Goal: Ask a question: Seek information or help from site administrators or community

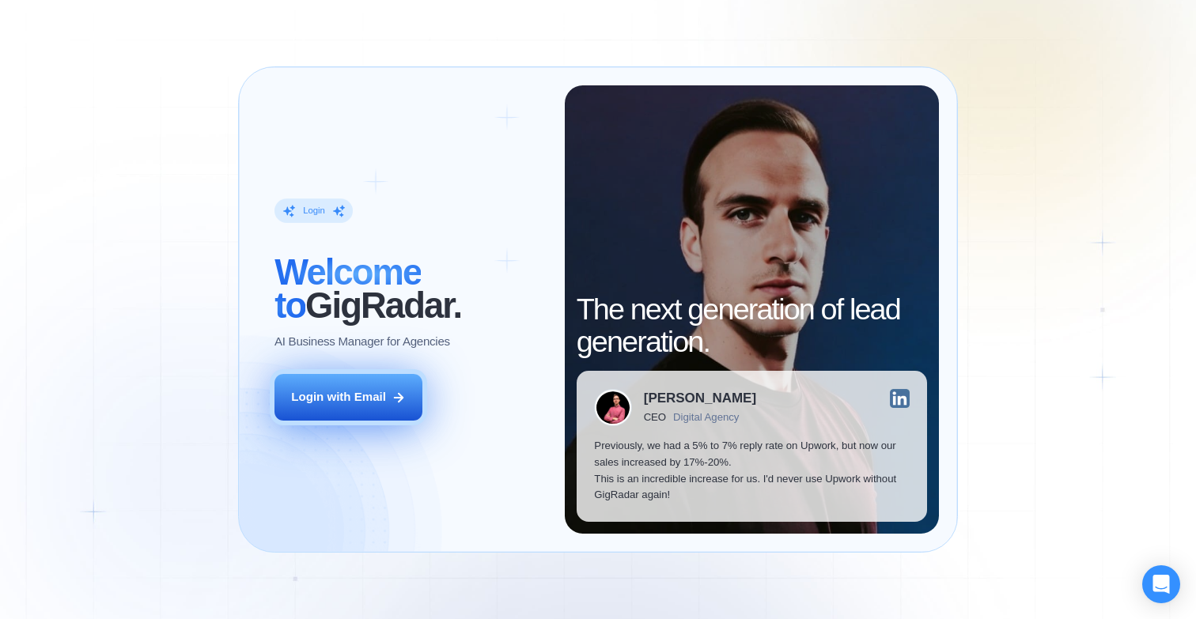
click at [325, 401] on div "Login with Email" at bounding box center [338, 397] width 95 height 17
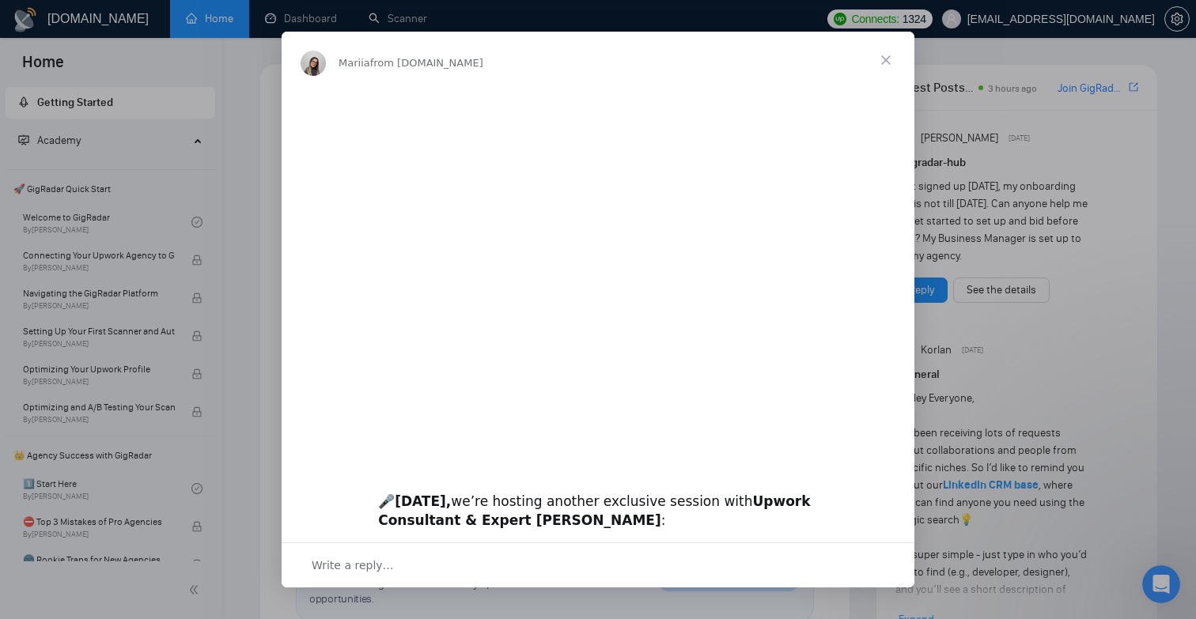
click at [1066, 32] on div "Intercom messenger" at bounding box center [598, 309] width 1196 height 619
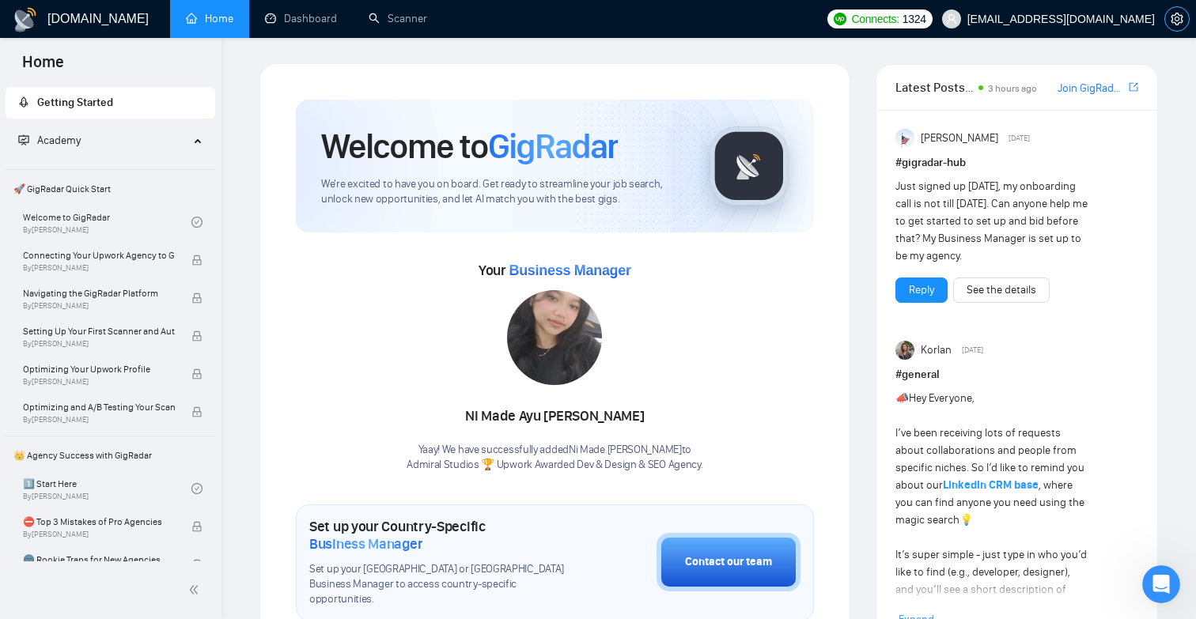
click at [1177, 13] on icon "setting" at bounding box center [1176, 19] width 13 height 13
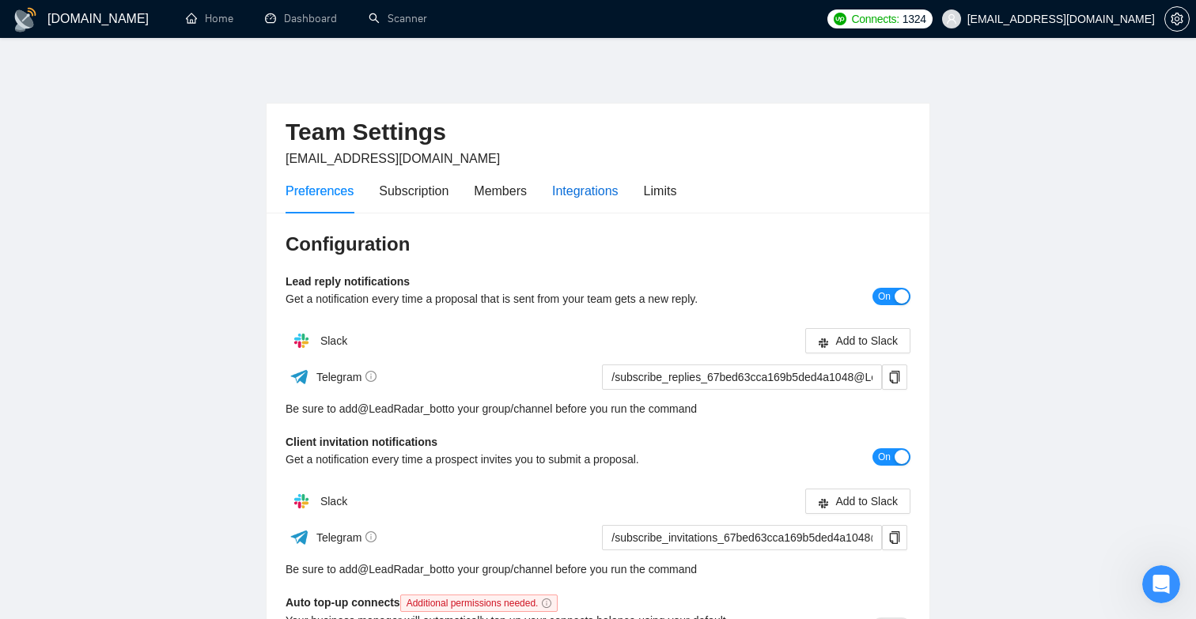
click at [592, 191] on div "Integrations" at bounding box center [585, 191] width 66 height 20
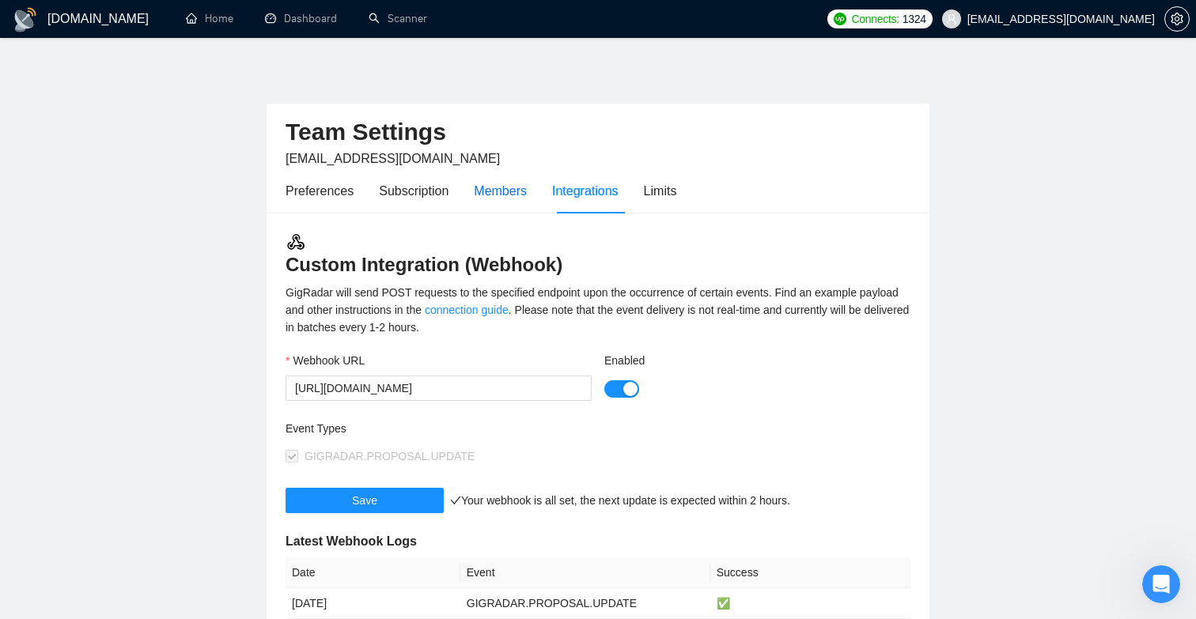
click at [510, 194] on div "Members" at bounding box center [500, 191] width 53 height 20
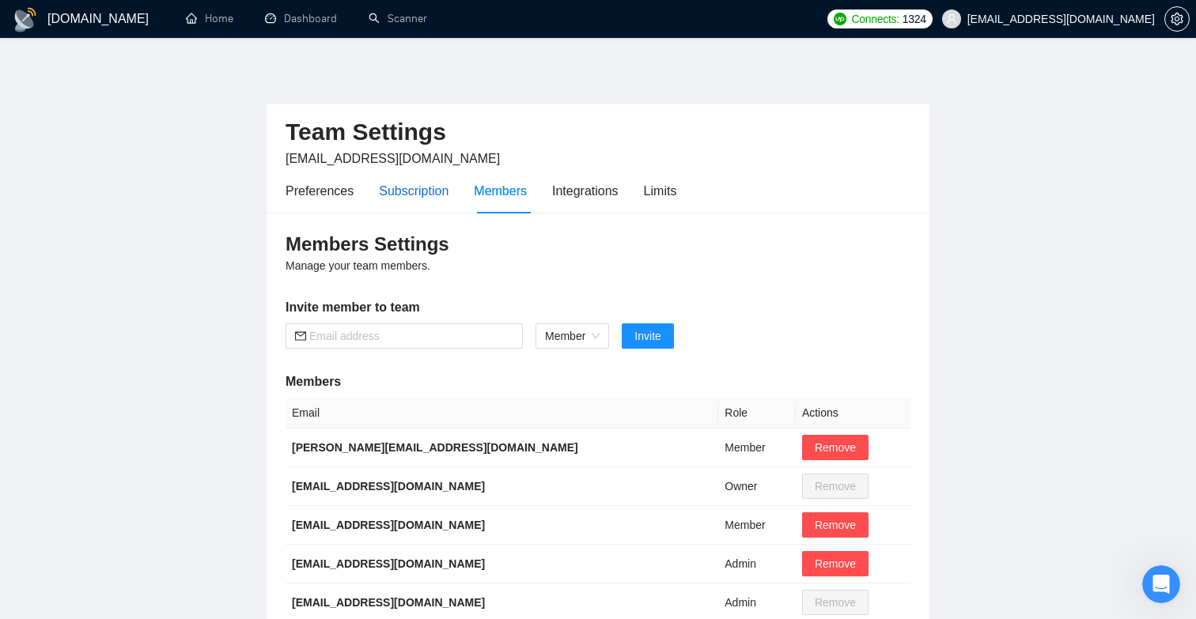
click at [427, 193] on div "Subscription" at bounding box center [414, 191] width 70 height 20
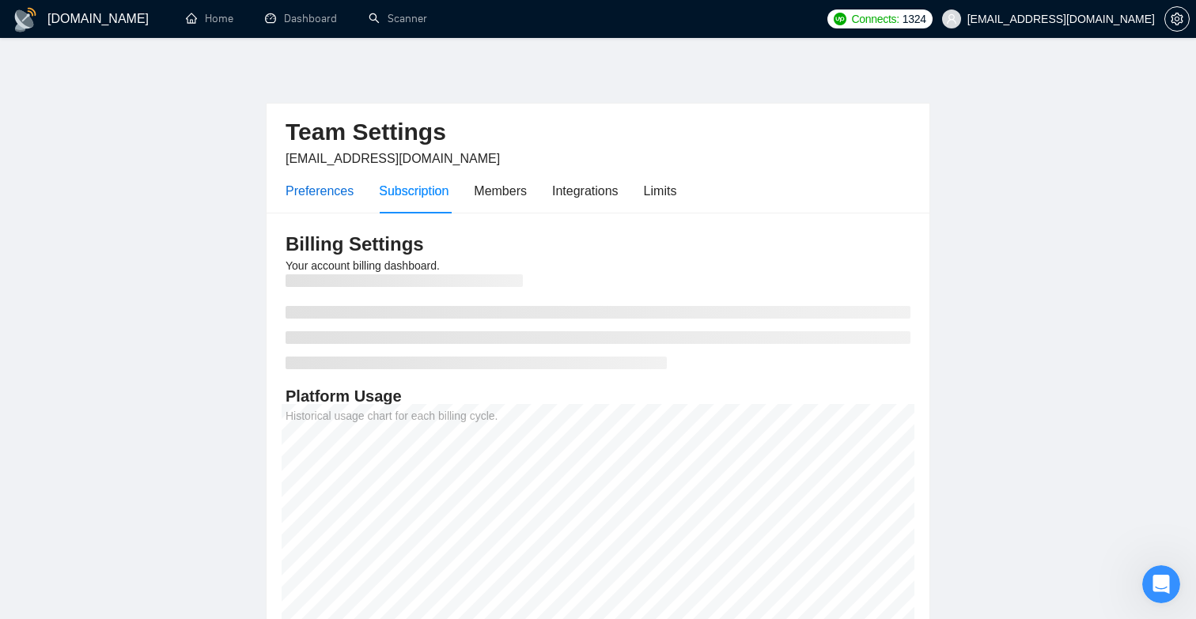
click at [348, 182] on div "Preferences" at bounding box center [319, 191] width 68 height 20
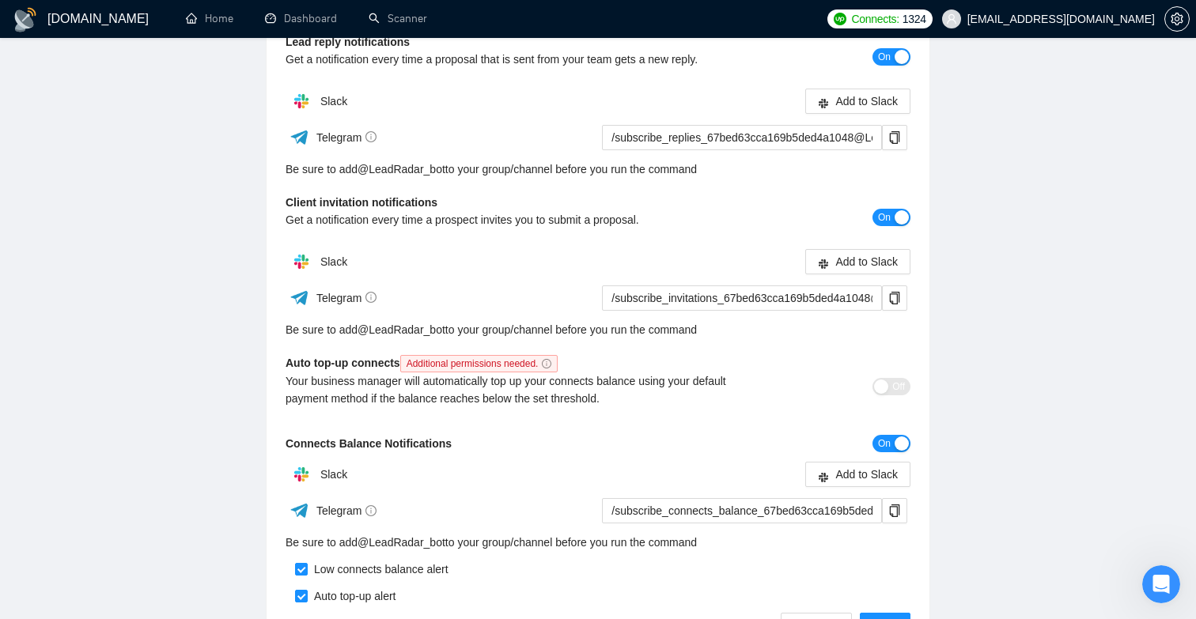
scroll to position [194, 0]
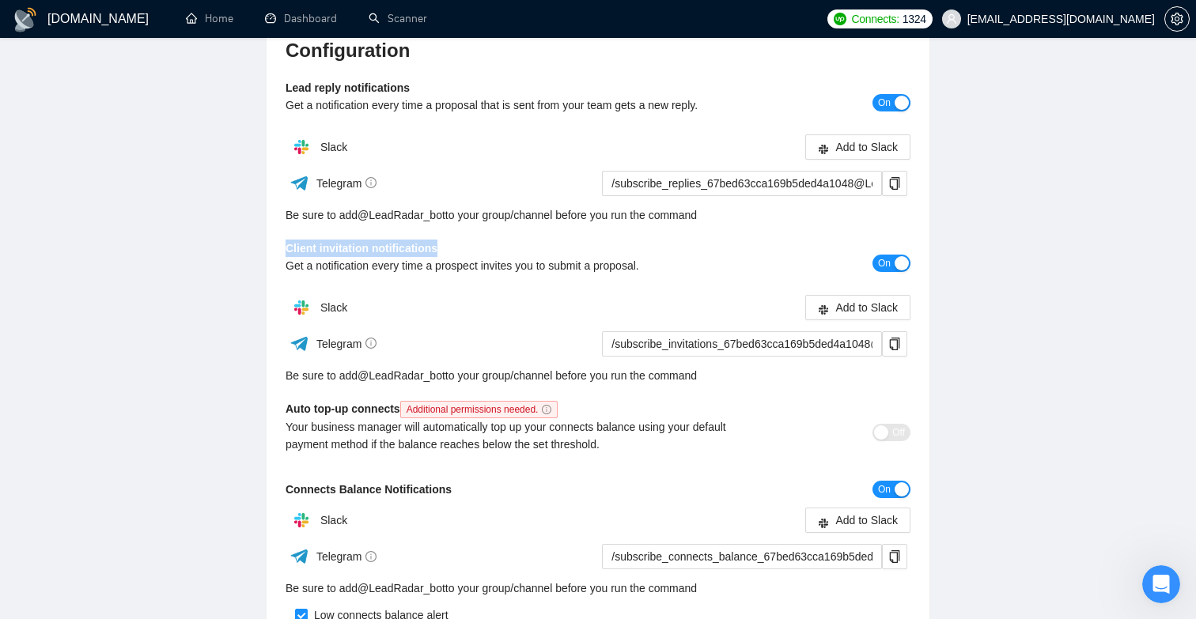
drag, startPoint x: 444, startPoint y: 250, endPoint x: 276, endPoint y: 250, distance: 168.4
click at [276, 250] on div "Configuration Lead reply notifications Get a notification every time a proposal…" at bounding box center [598, 361] width 663 height 685
copy b "Client invitation notifications"
click at [1171, 588] on div "Open Intercom Messenger" at bounding box center [1158, 582] width 52 height 52
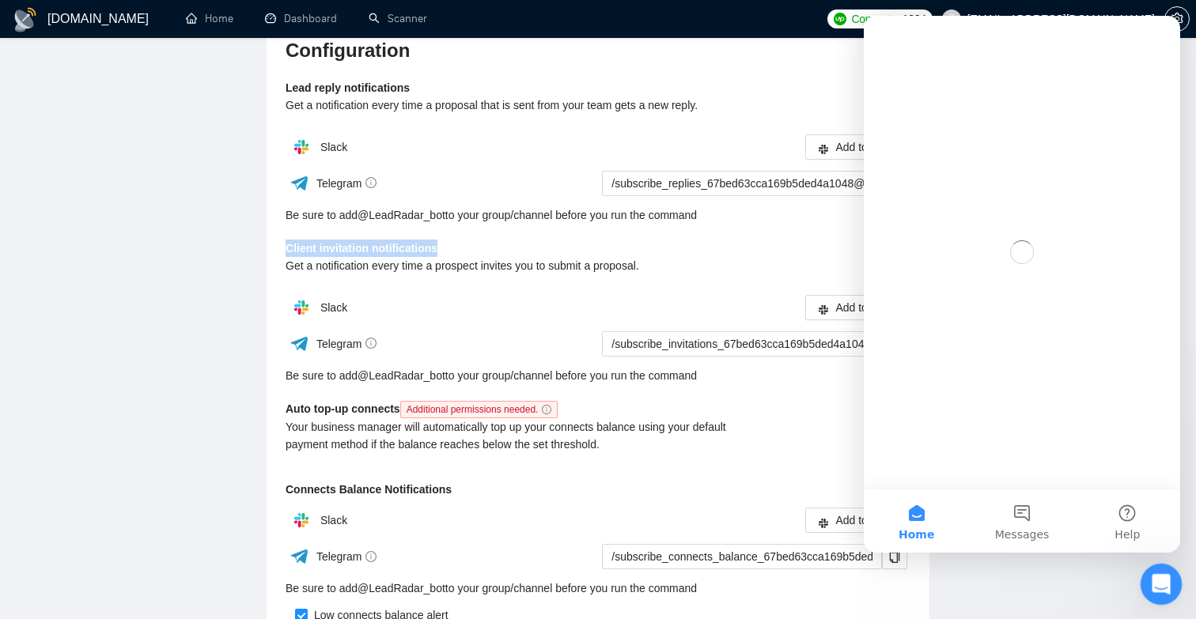
scroll to position [0, 0]
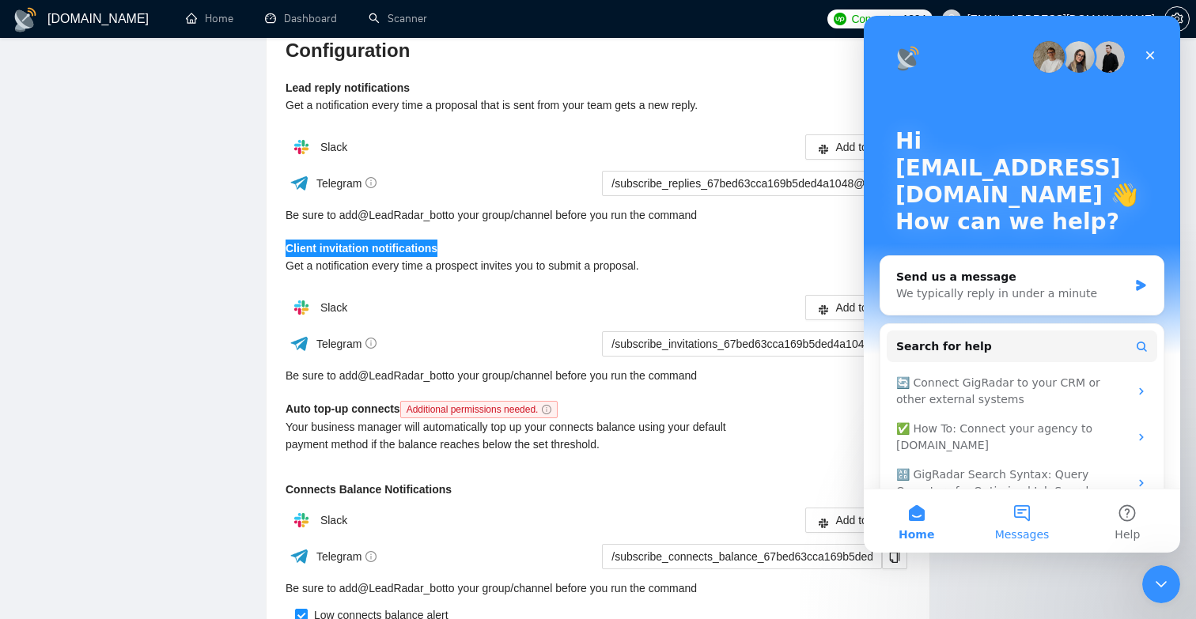
click at [1019, 511] on button "Messages" at bounding box center [1021, 521] width 105 height 63
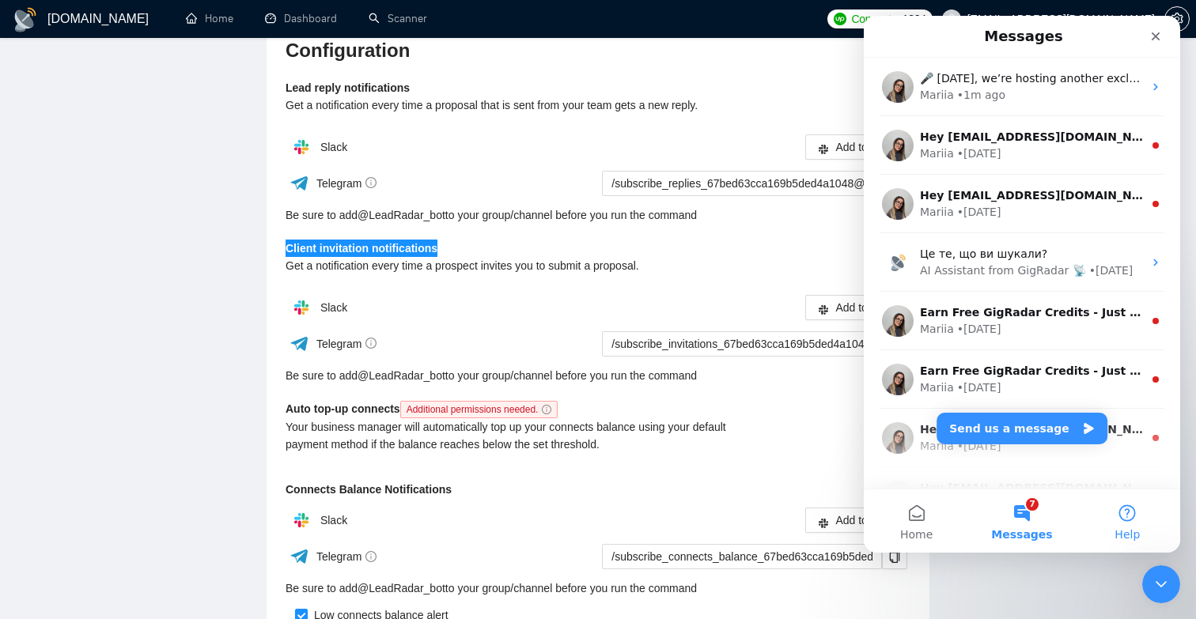
click at [1129, 521] on button "Help" at bounding box center [1127, 521] width 105 height 63
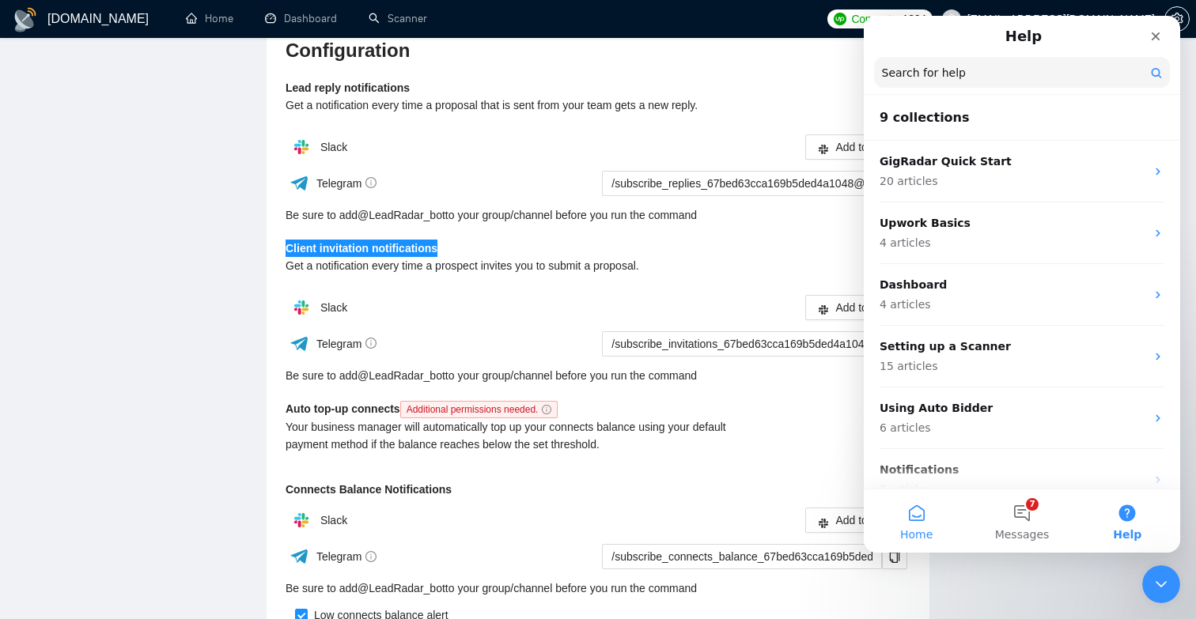
click at [914, 518] on button "Home" at bounding box center [916, 521] width 105 height 63
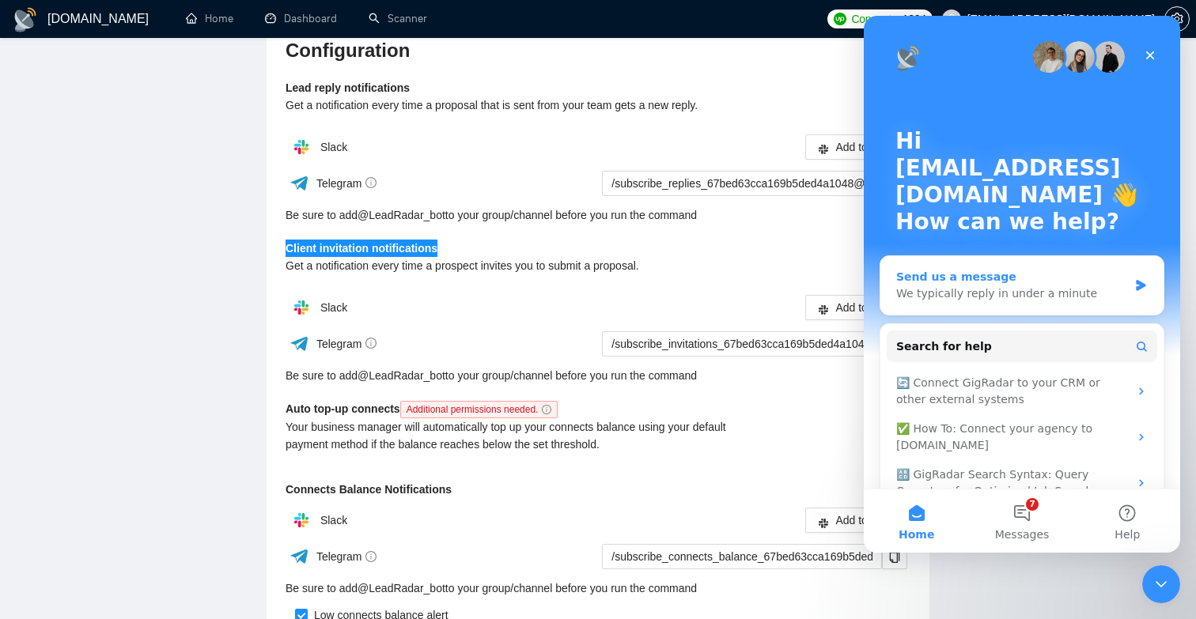
click at [1011, 287] on div "We typically reply in under a minute" at bounding box center [1012, 293] width 232 height 17
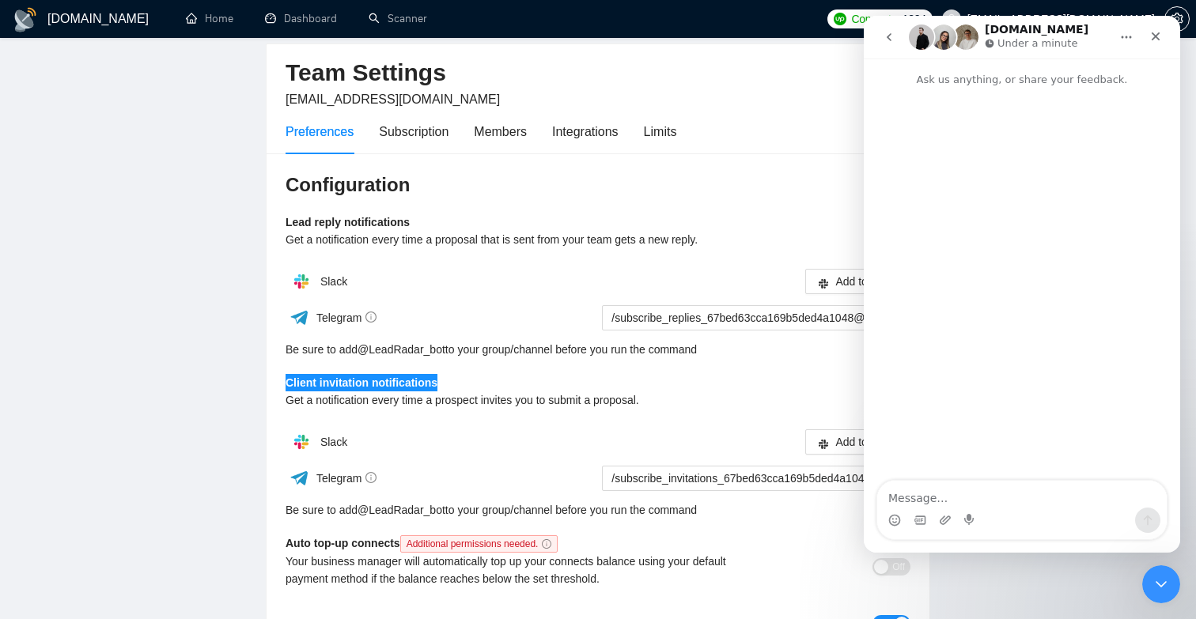
scroll to position [32, 0]
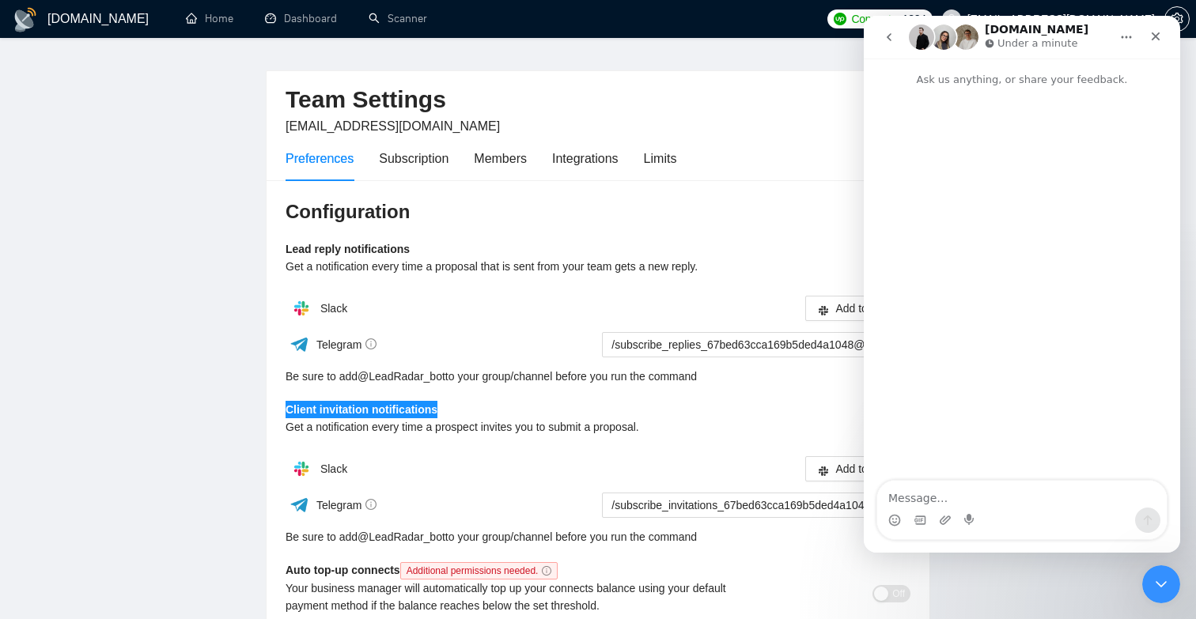
click at [892, 39] on icon "go back" at bounding box center [889, 37] width 13 height 13
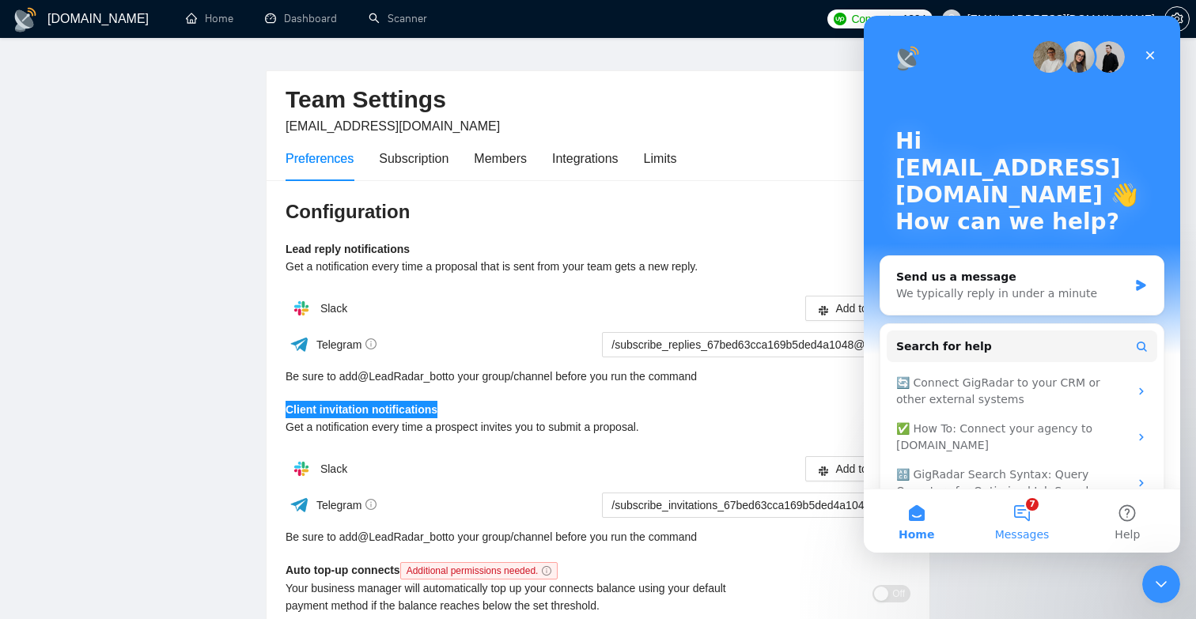
click at [1014, 522] on button "7 Messages" at bounding box center [1021, 521] width 105 height 63
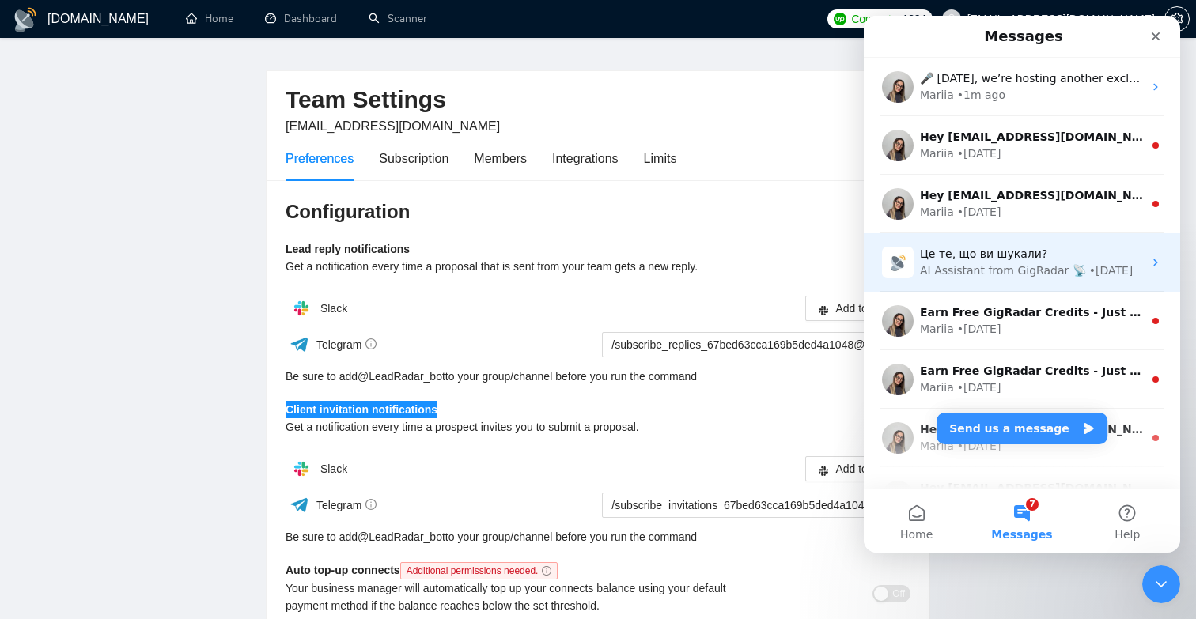
click at [994, 263] on div "AI Assistant from GigRadar 📡" at bounding box center [1003, 271] width 166 height 17
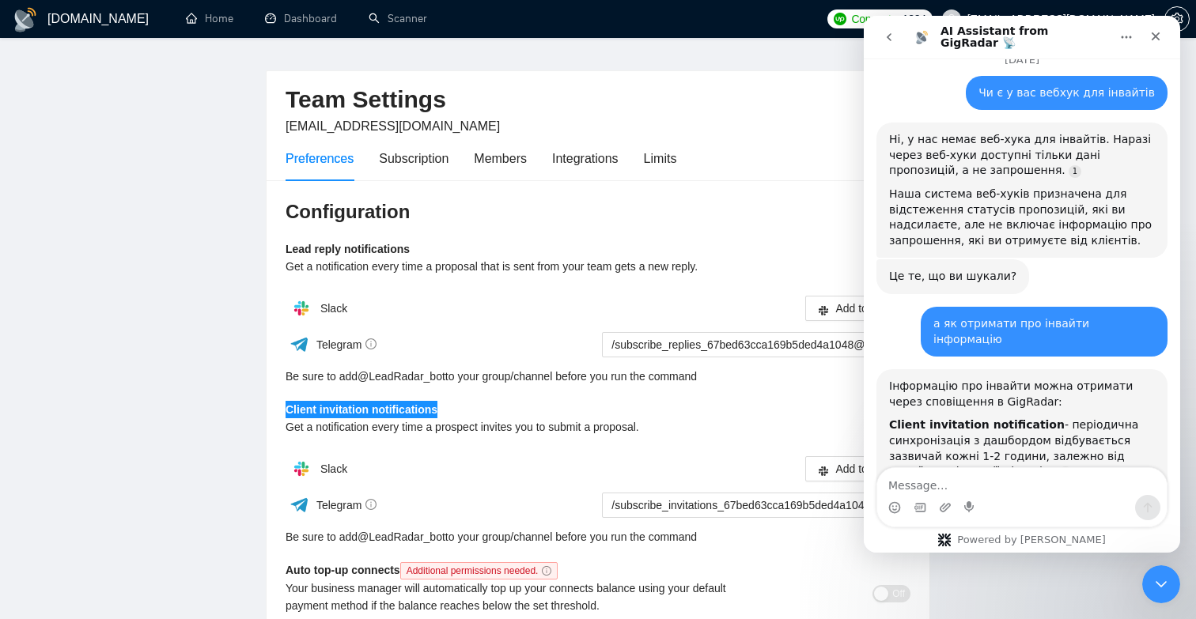
scroll to position [6571, 0]
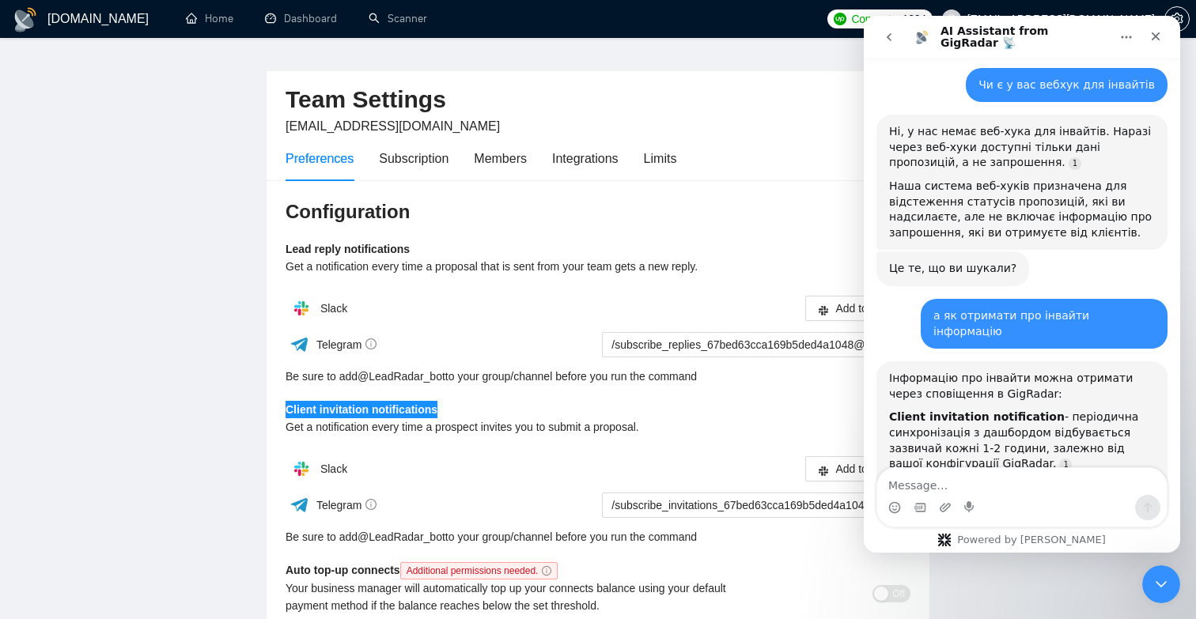
click at [971, 486] on textarea "Message…" at bounding box center [1021, 481] width 289 height 27
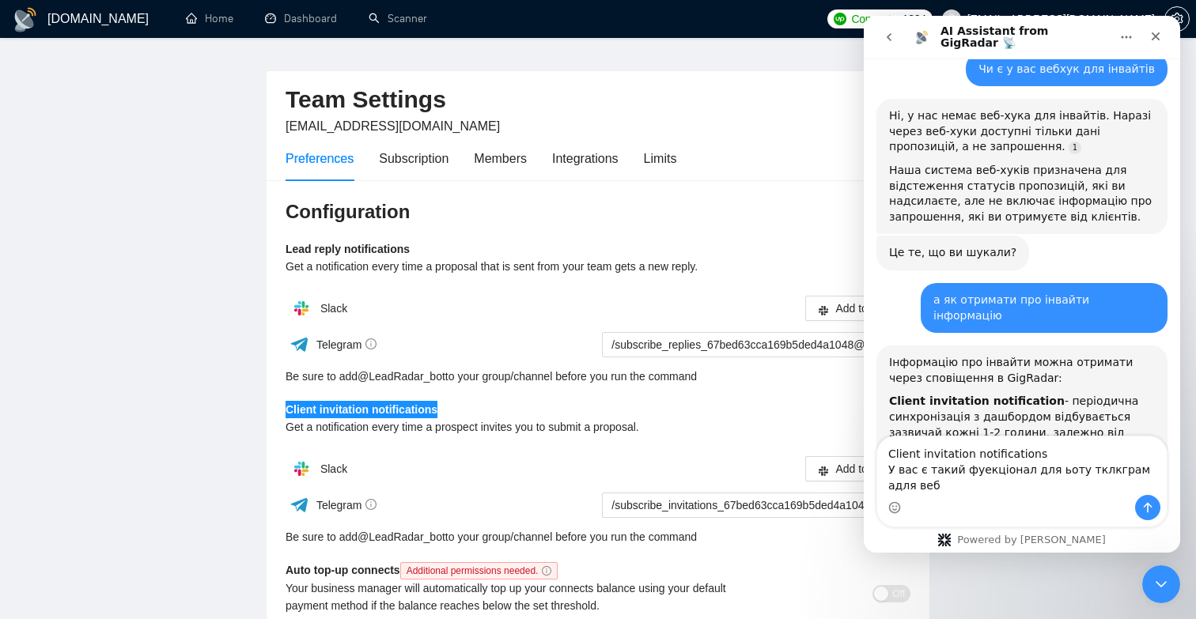
scroll to position [6603, 0]
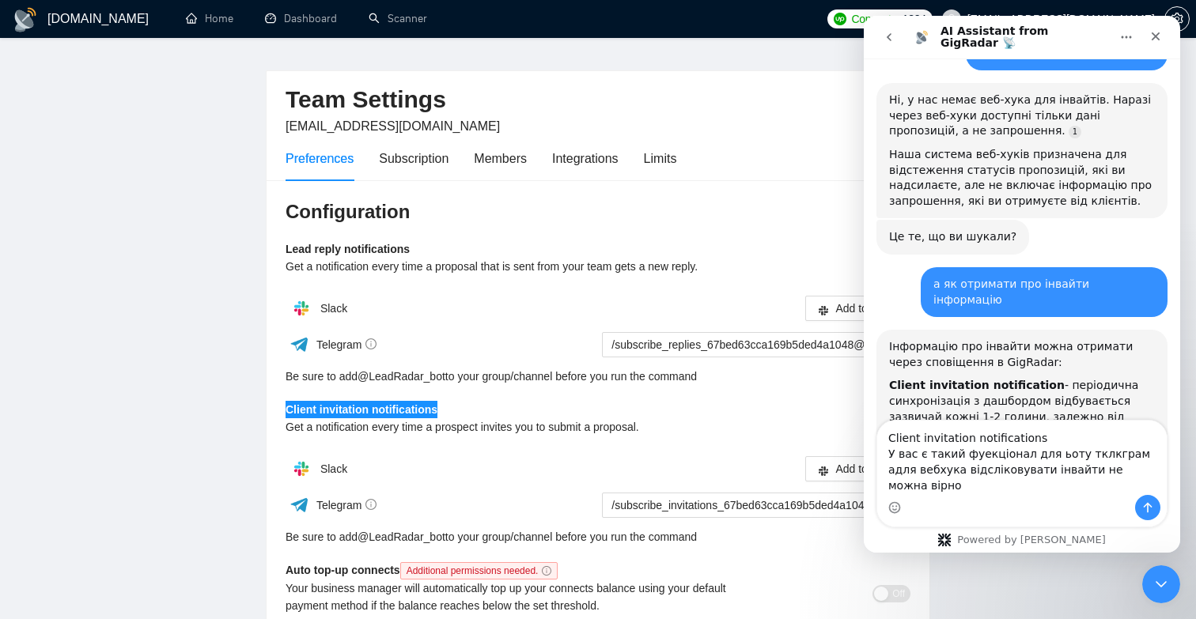
type textarea "Client invitation notifications У вас є такий фуекціонал для ьоту тклкграм адля…"
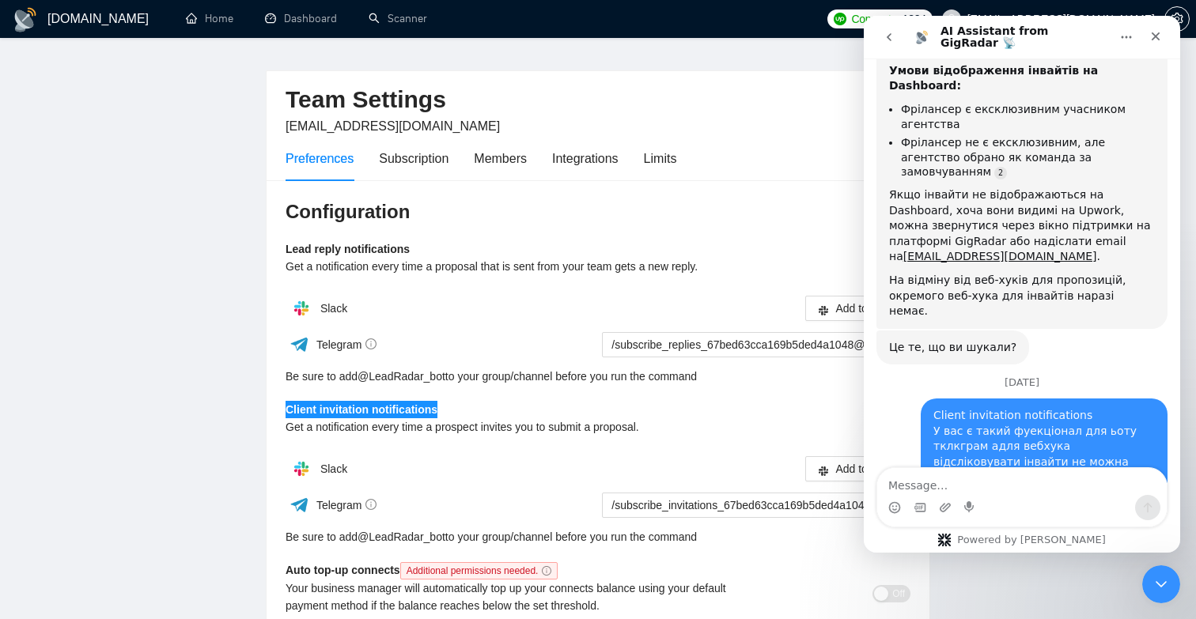
scroll to position [7026, 0]
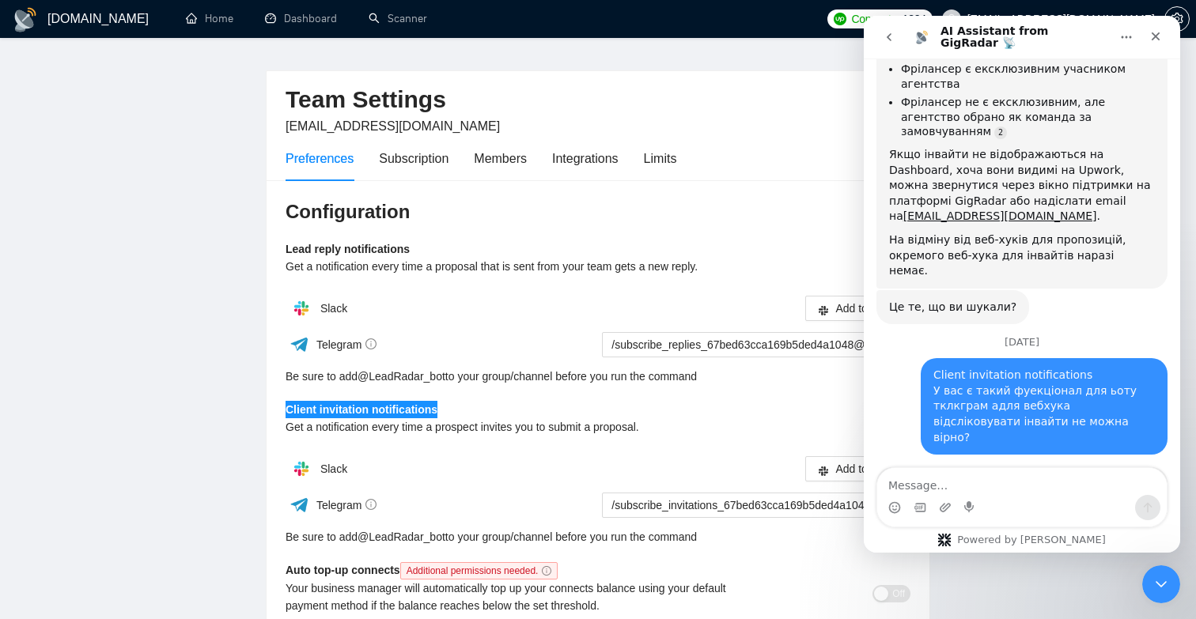
click at [966, 482] on textarea "Message…" at bounding box center [1021, 481] width 289 height 27
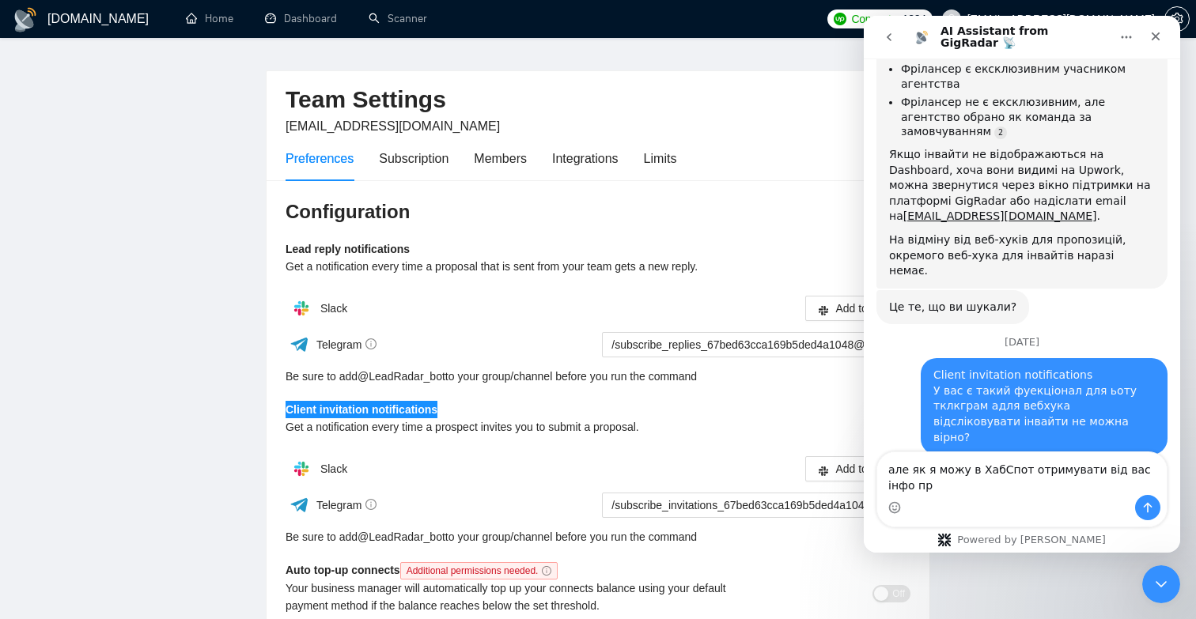
scroll to position [7042, 0]
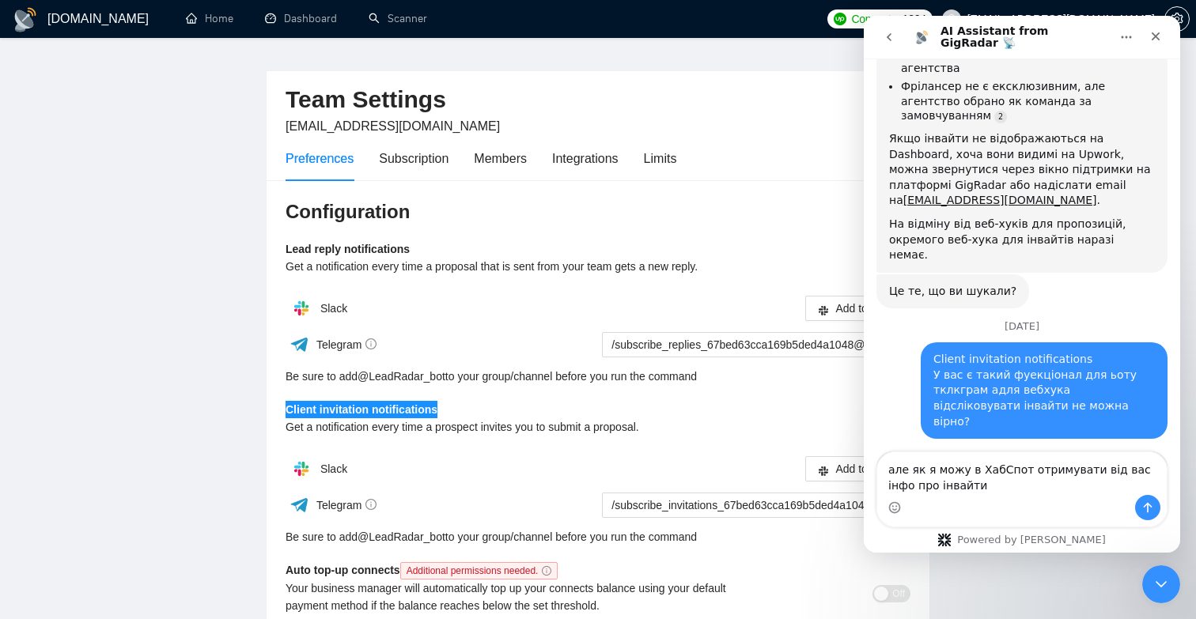
type textarea "але як я можу в ХабСпот отримувати від вас інфо про інвайти?"
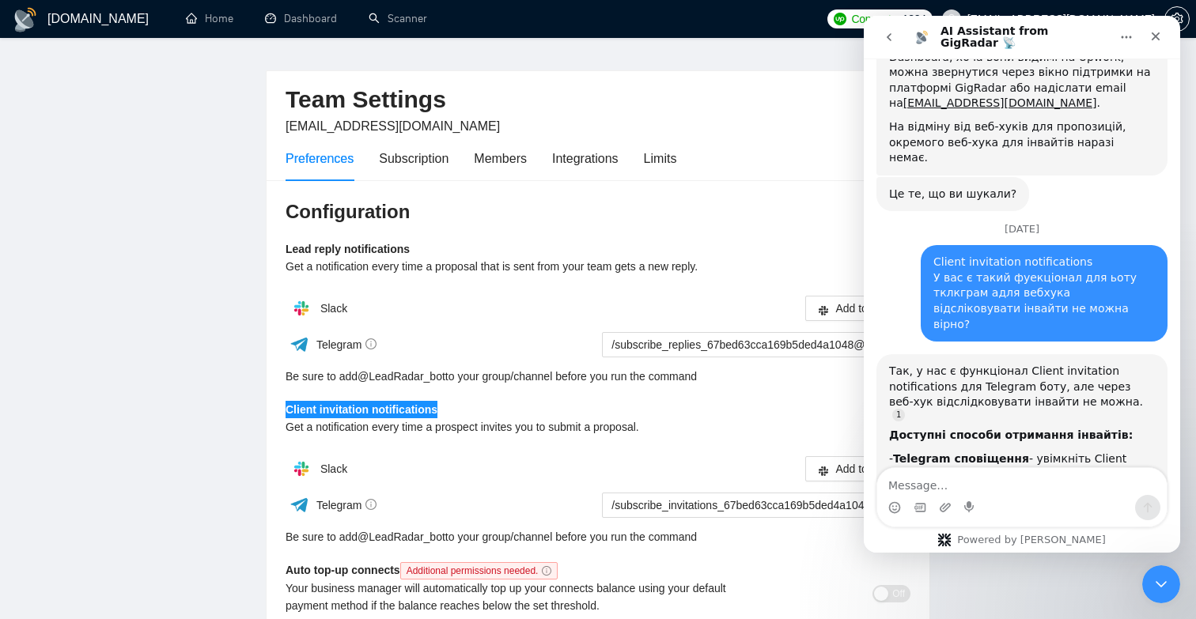
scroll to position [7140, 0]
click at [1057, 542] on div "Powered by [PERSON_NAME]" at bounding box center [1021, 540] width 192 height 13
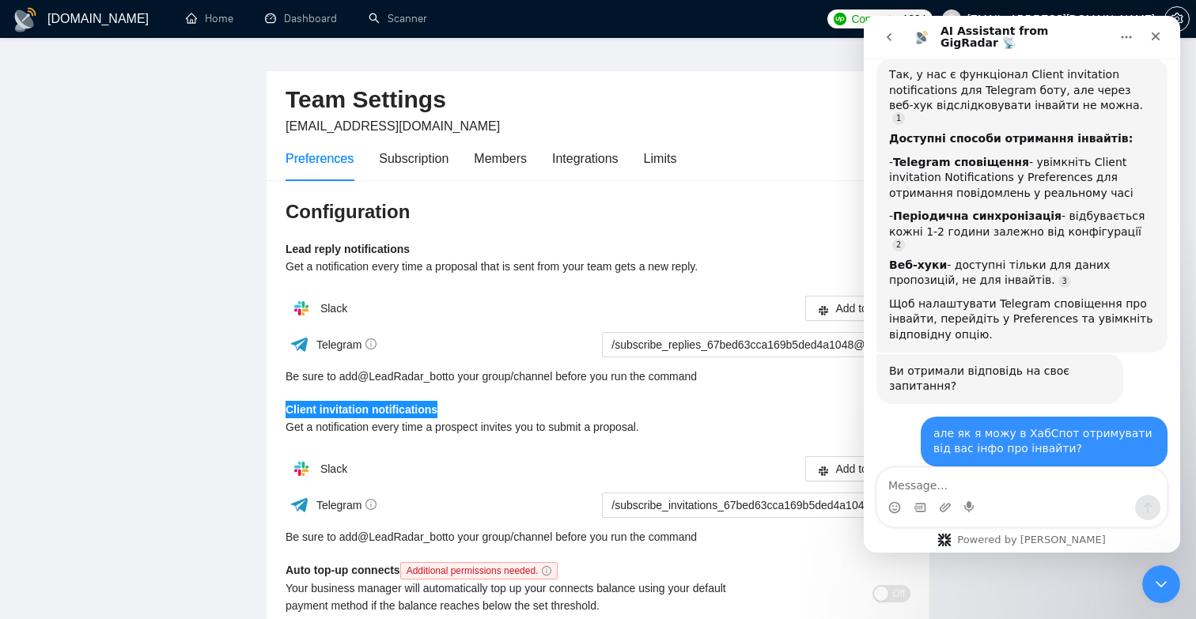
scroll to position [7436, 0]
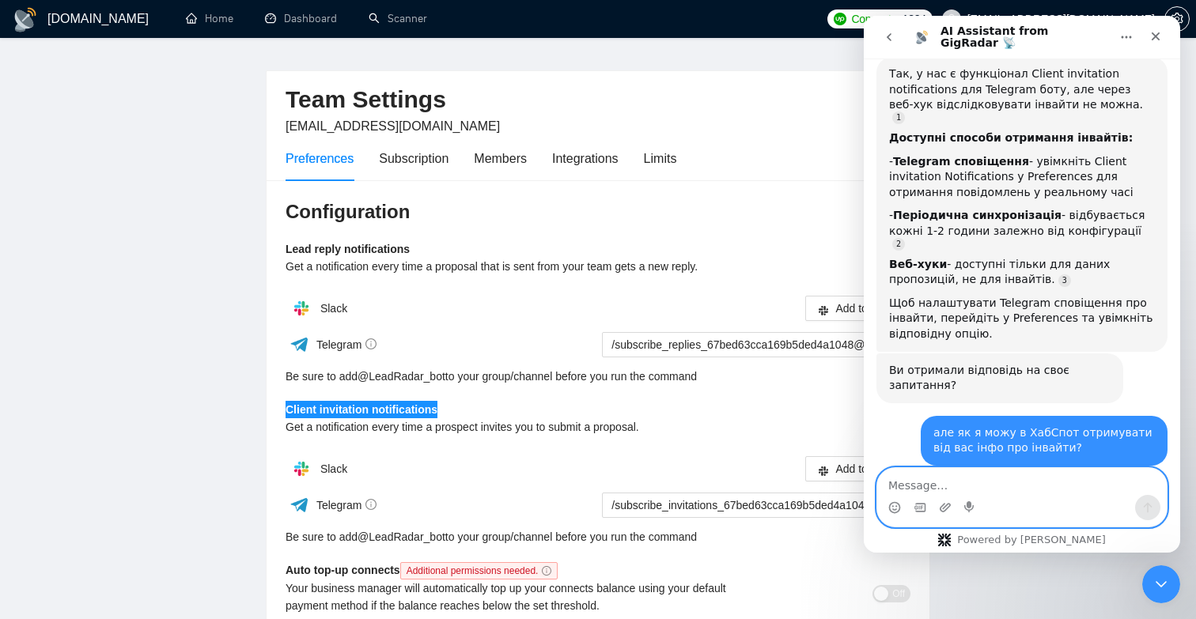
click at [943, 484] on textarea "Message…" at bounding box center [1021, 481] width 289 height 27
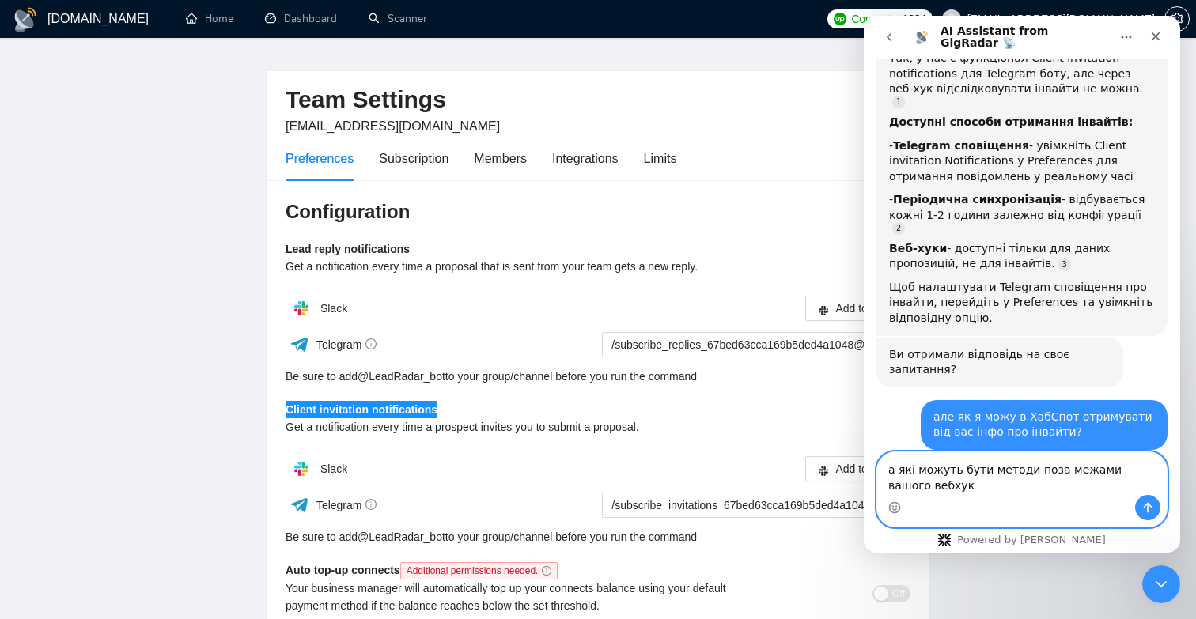
type textarea "а які можуть бути методи поза межами вашого вебхука"
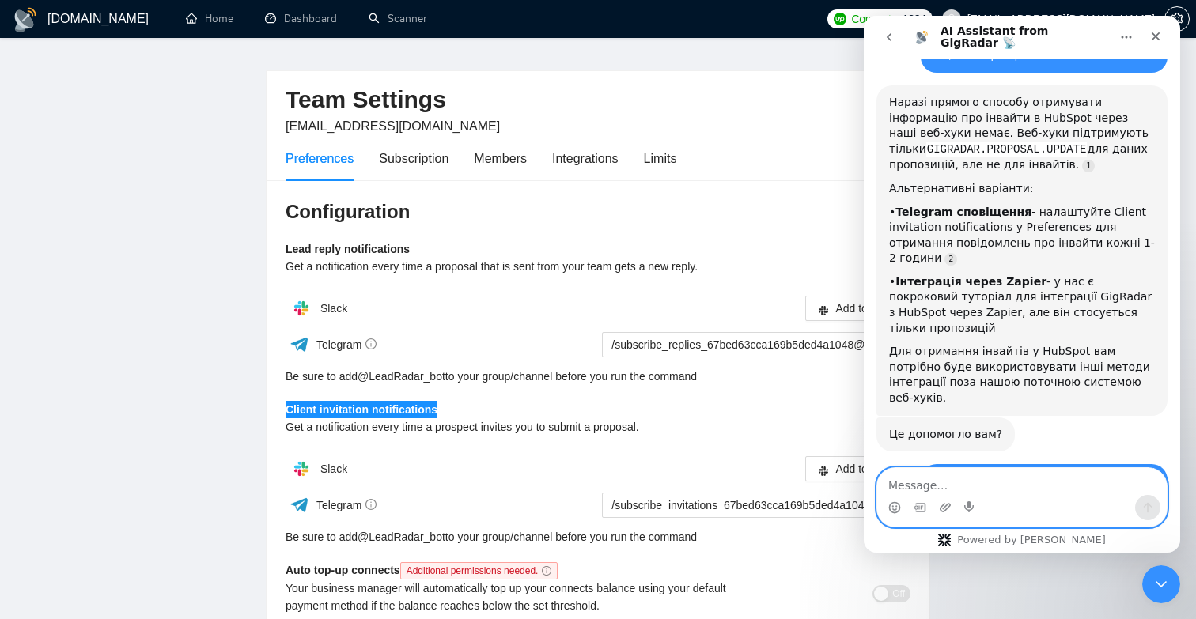
scroll to position [7847, 0]
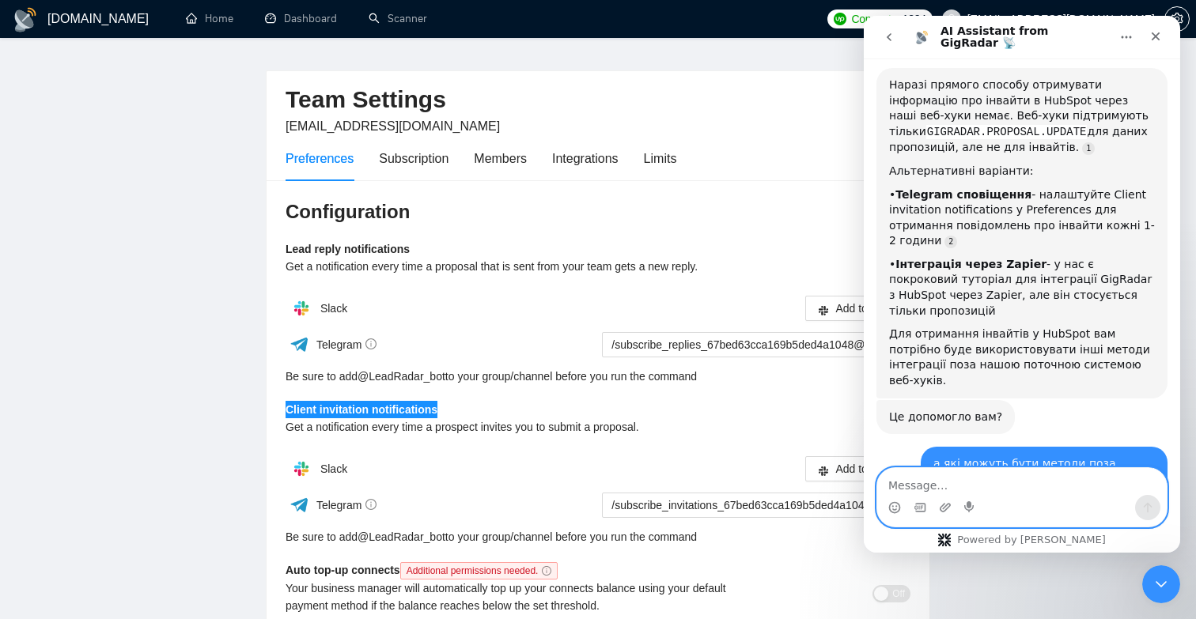
click at [936, 479] on textarea "Message…" at bounding box center [1021, 481] width 289 height 27
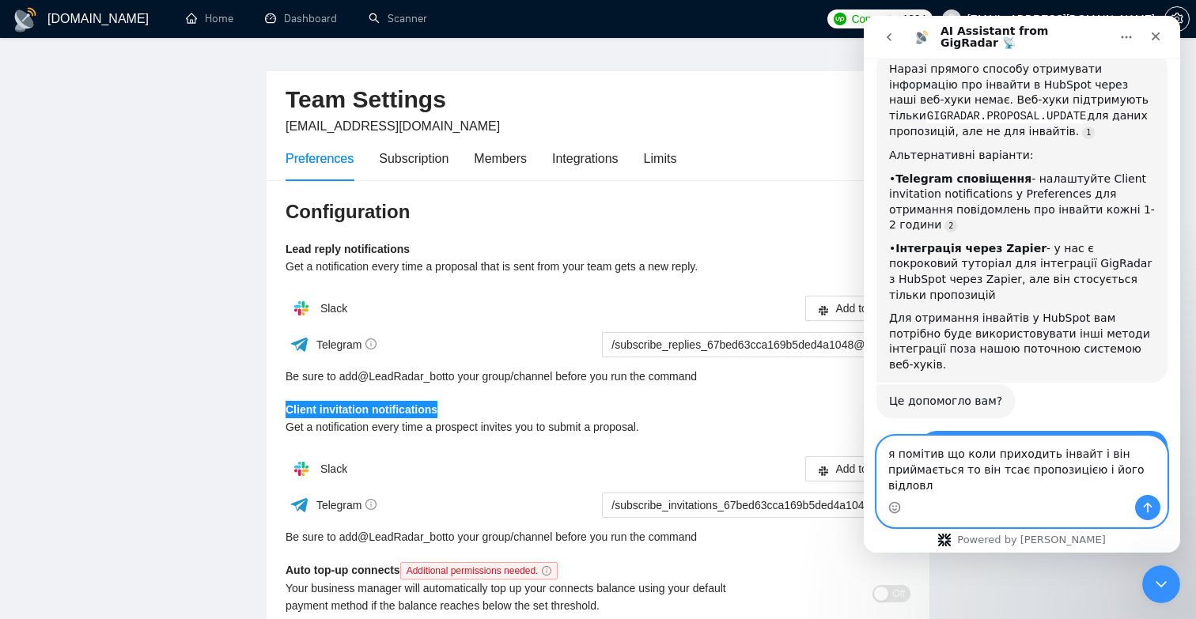
scroll to position [7878, 0]
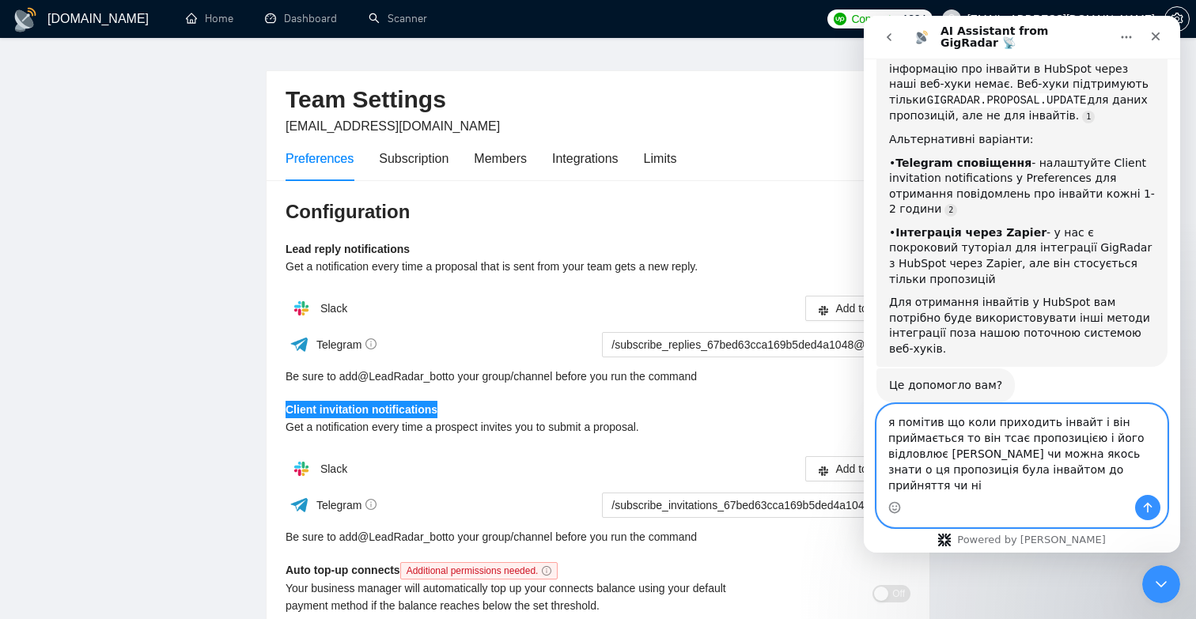
type textarea "я помітив що коли приходить інвайт і він приймається то він тсає пропозицією і …"
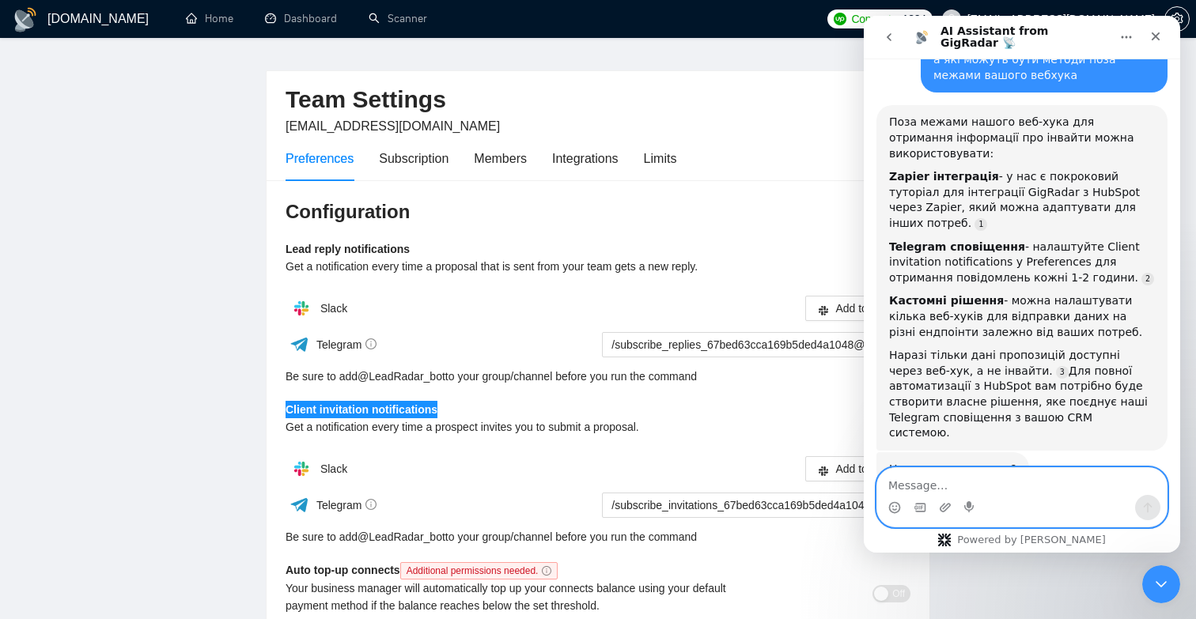
scroll to position [8303, 0]
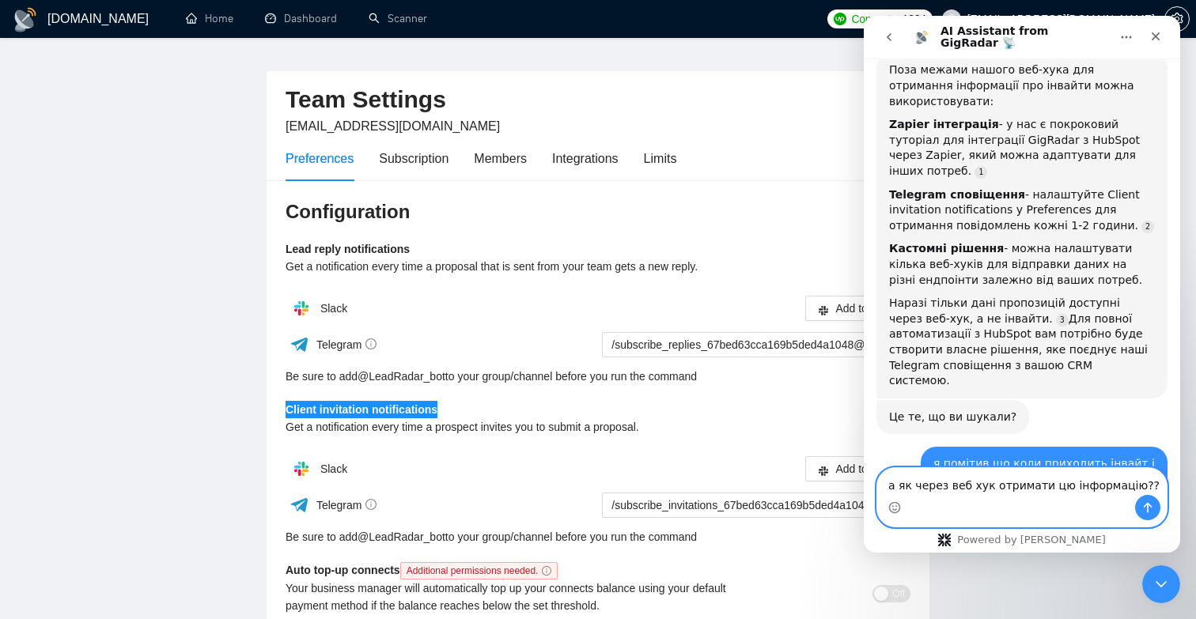
type textarea "а як через веб хук отримати цю інформацію?"
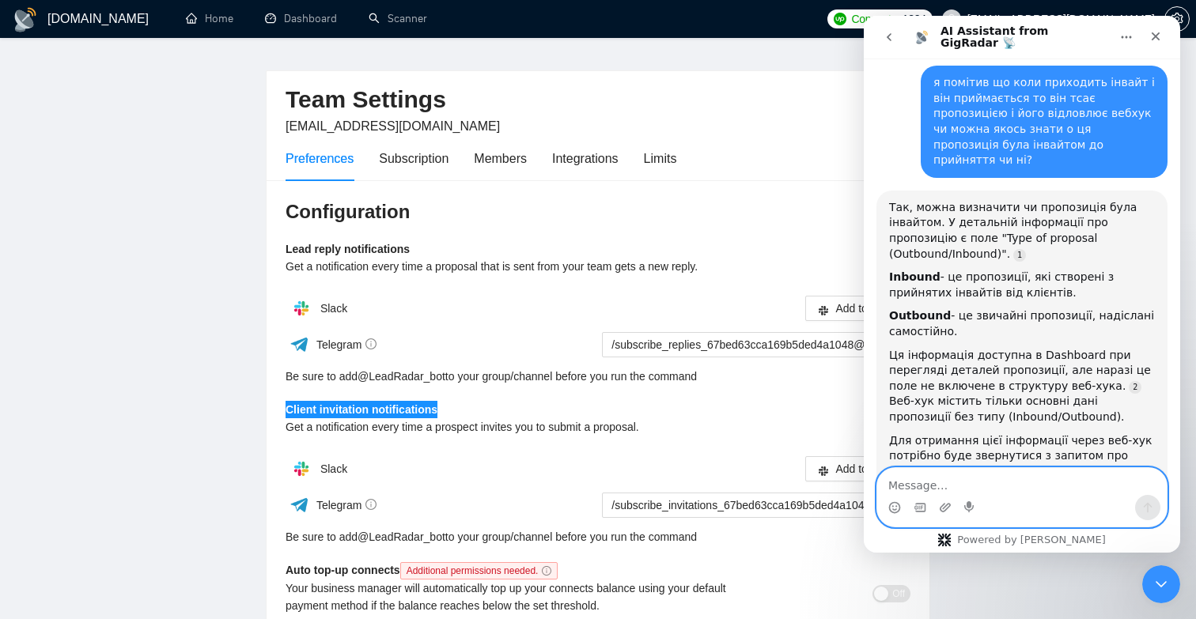
scroll to position [8696, 0]
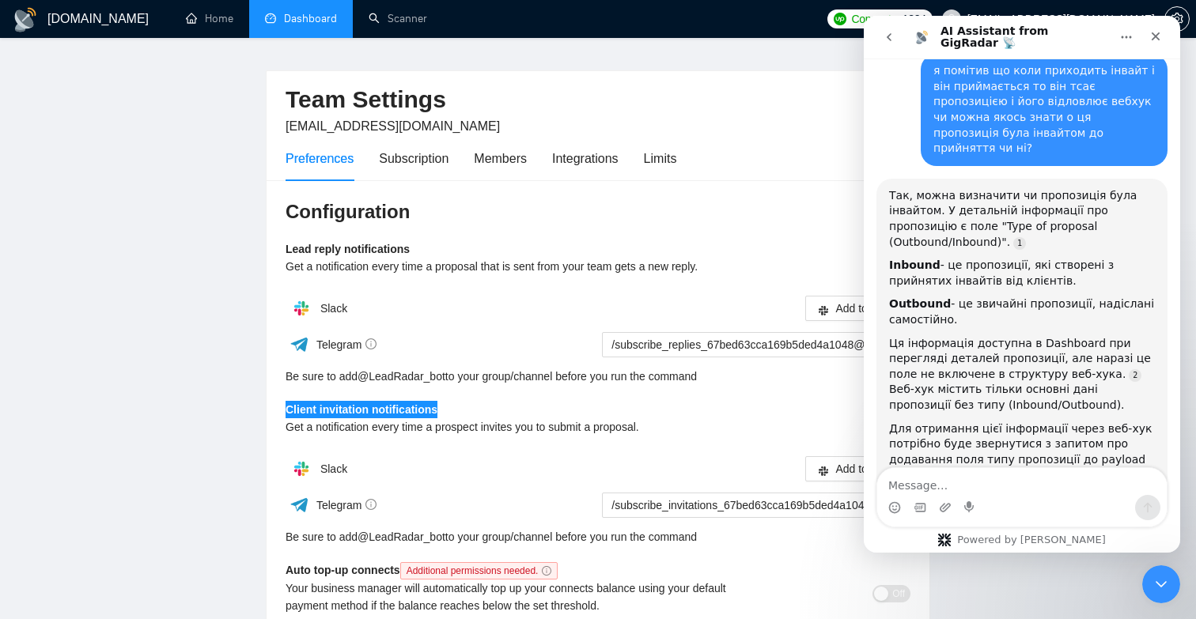
click at [315, 13] on link "Dashboard" at bounding box center [301, 18] width 72 height 13
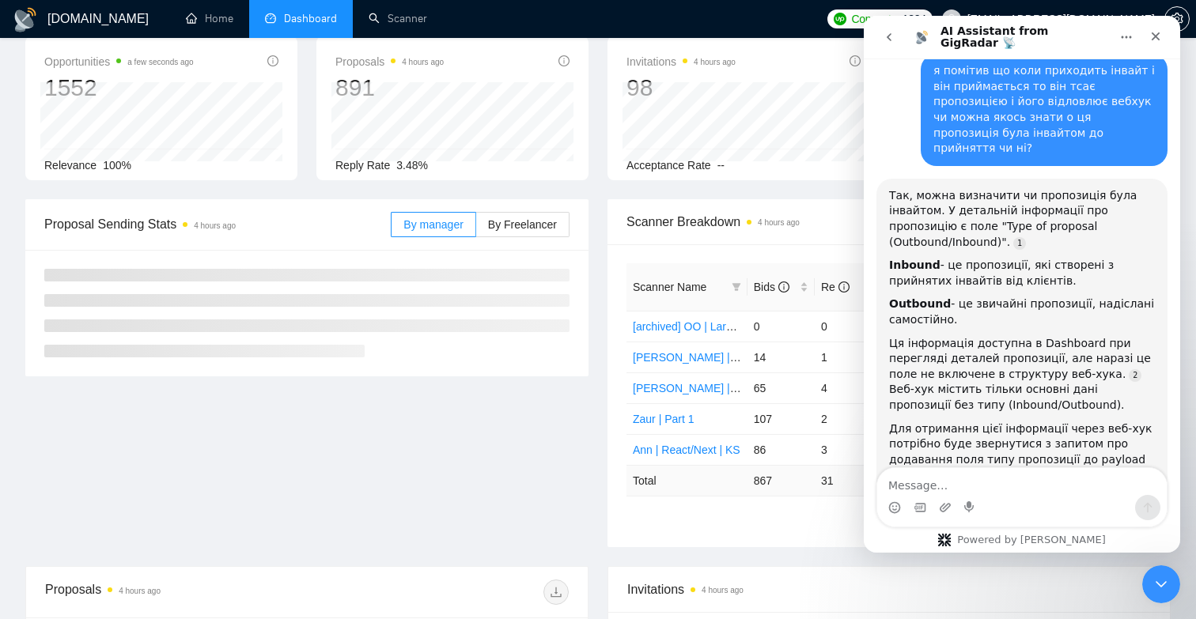
scroll to position [85, 0]
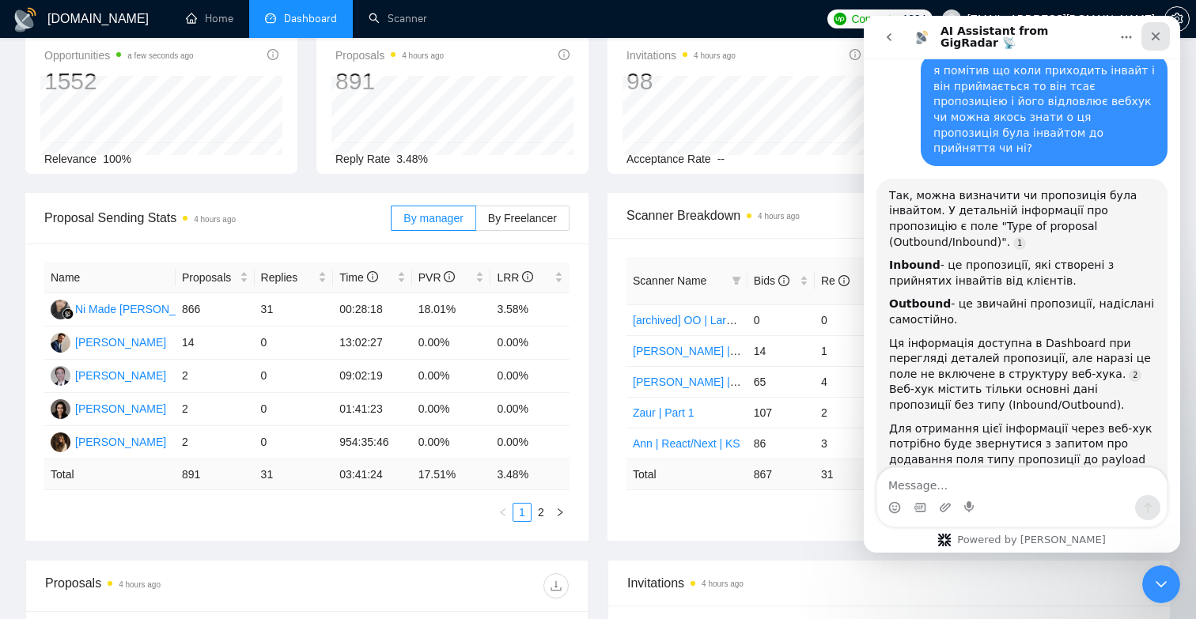
click at [1155, 30] on icon "Close" at bounding box center [1155, 36] width 13 height 13
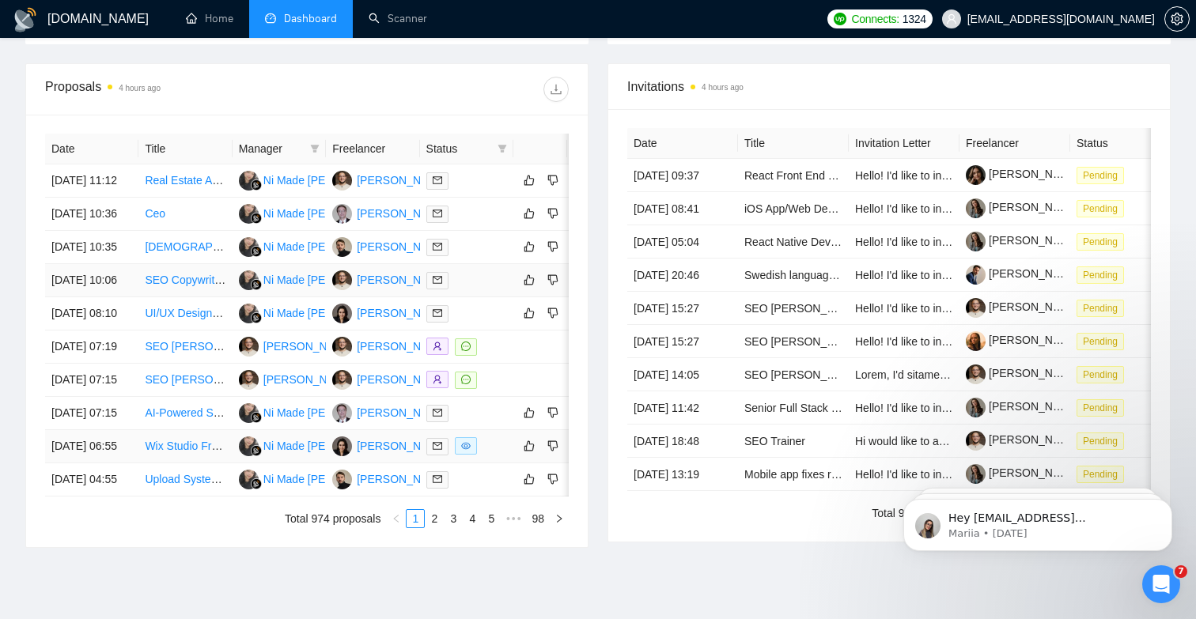
scroll to position [506, 0]
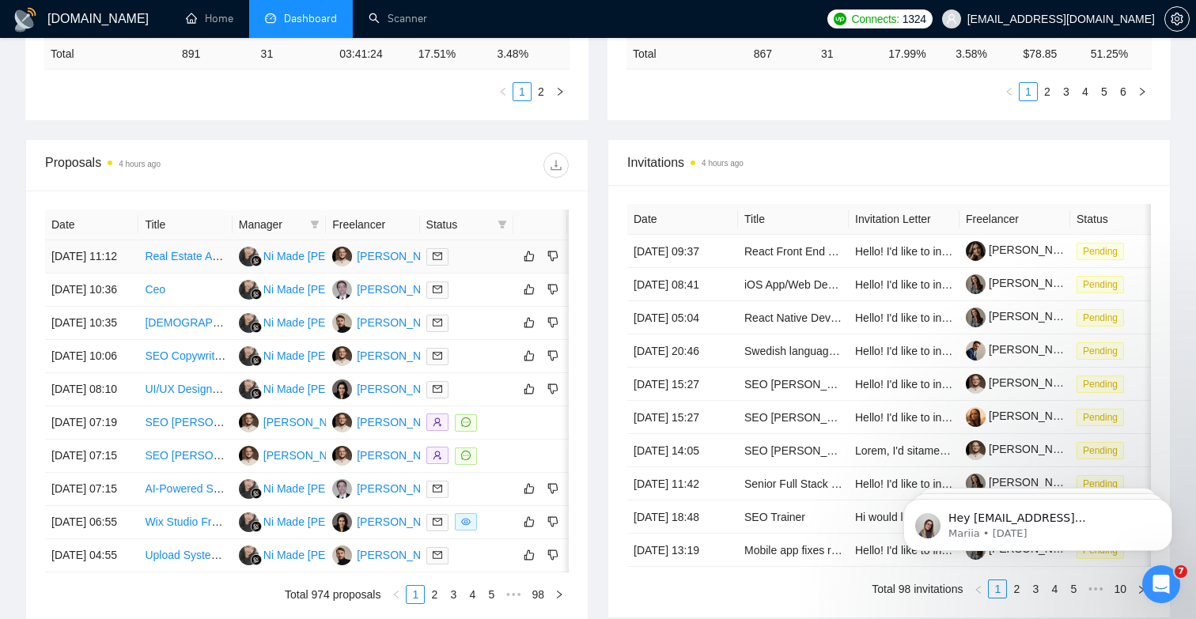
click at [474, 263] on div at bounding box center [466, 257] width 81 height 18
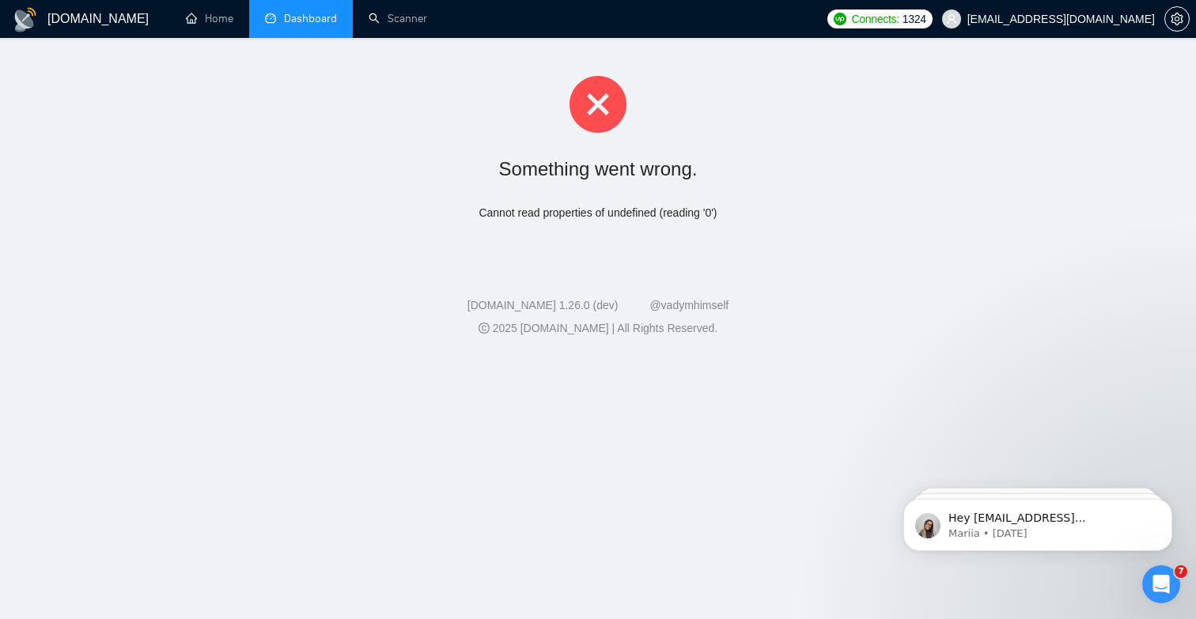
scroll to position [0, 0]
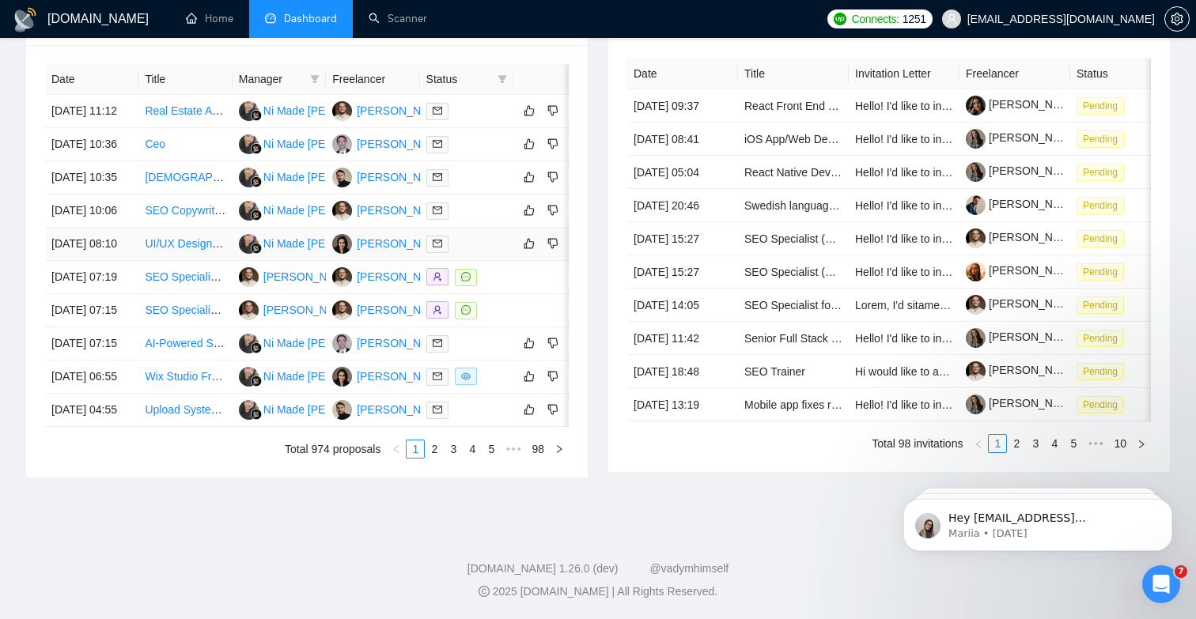
scroll to position [684, 0]
click at [498, 286] on div at bounding box center [466, 277] width 81 height 18
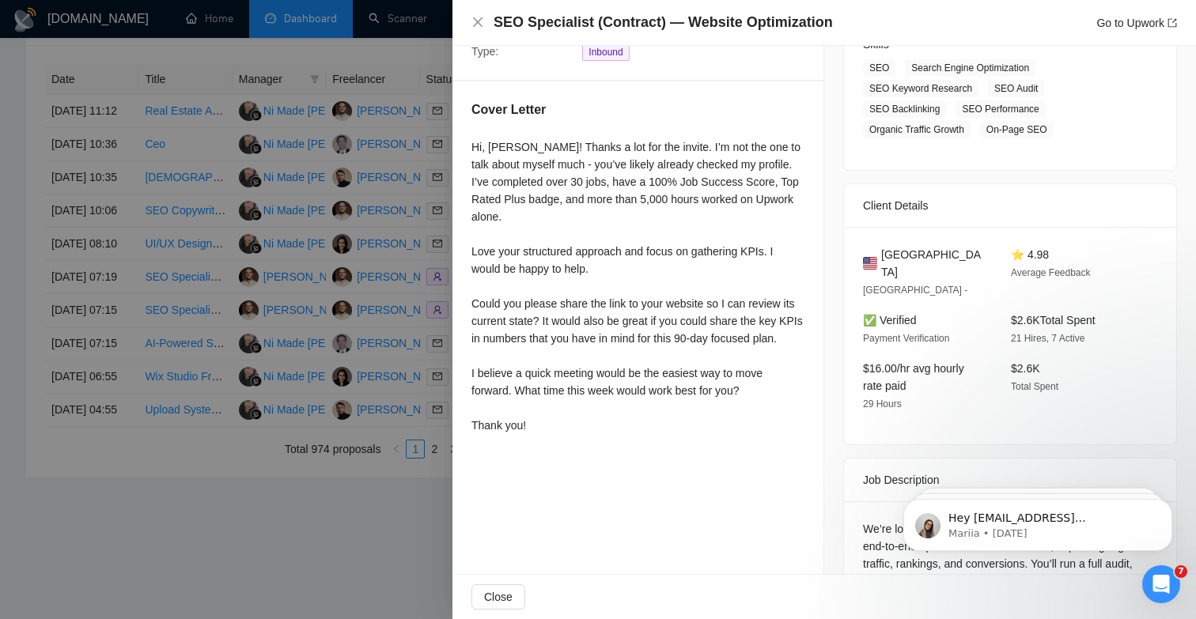
scroll to position [298, 0]
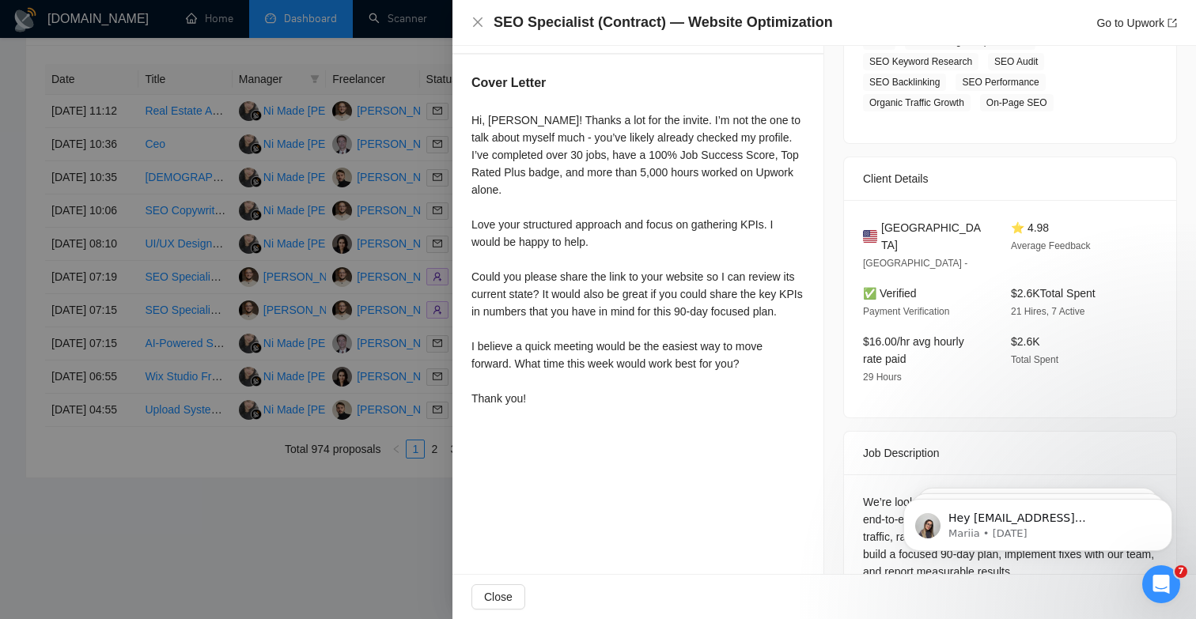
click at [277, 145] on div at bounding box center [598, 309] width 1196 height 619
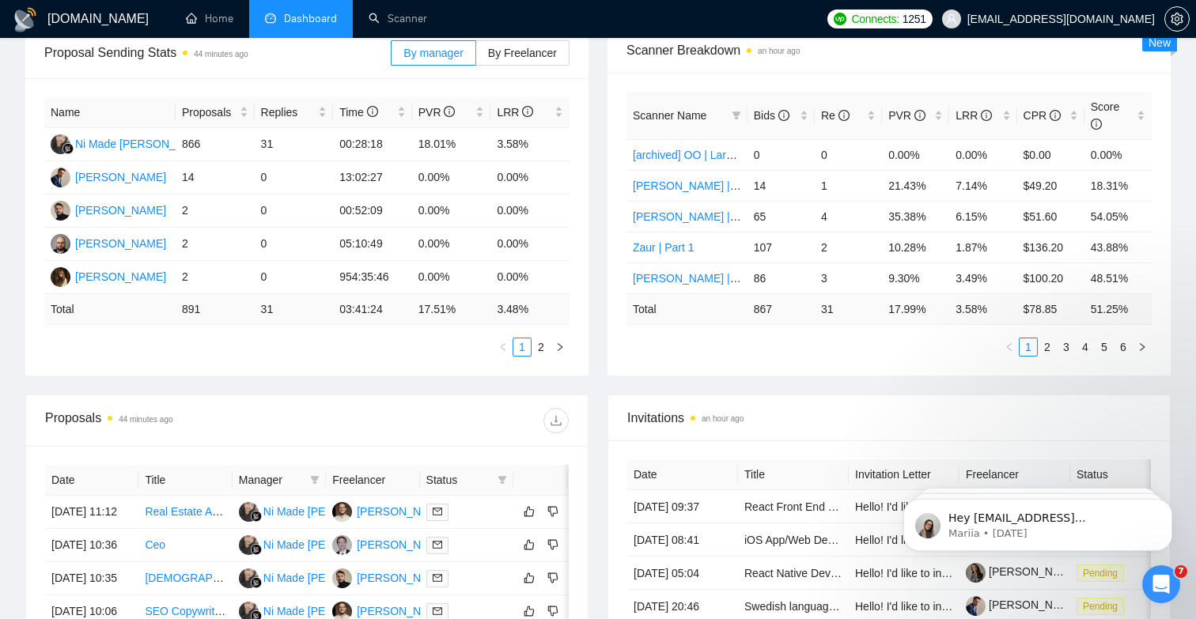
scroll to position [0, 0]
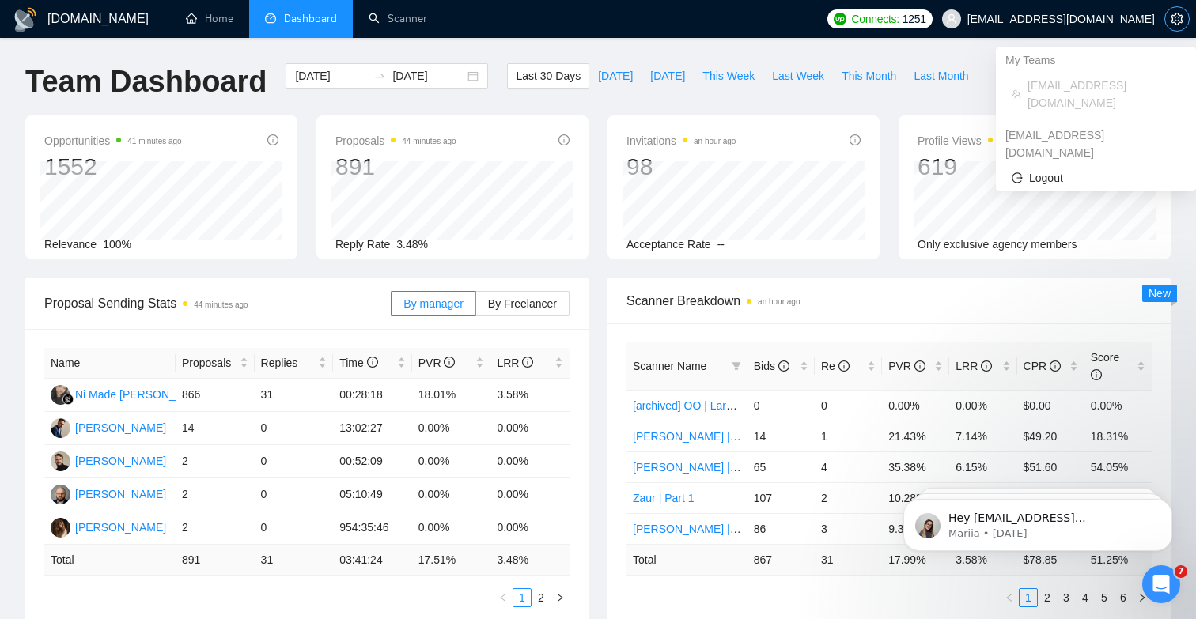
click at [1170, 14] on icon "setting" at bounding box center [1176, 19] width 13 height 13
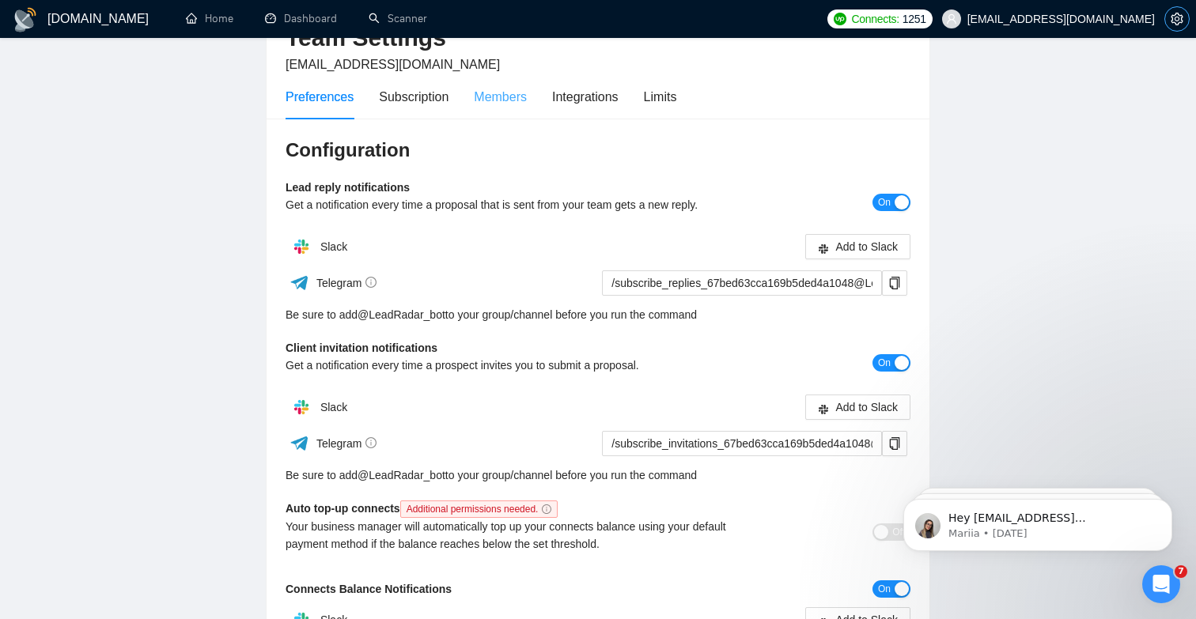
scroll to position [95, 0]
drag, startPoint x: 287, startPoint y: 347, endPoint x: 457, endPoint y: 351, distance: 170.1
click at [457, 351] on div "Client invitation notifications Get a notification every time a prospect invite…" at bounding box center [519, 361] width 469 height 46
copy b "Client invitation notifications"
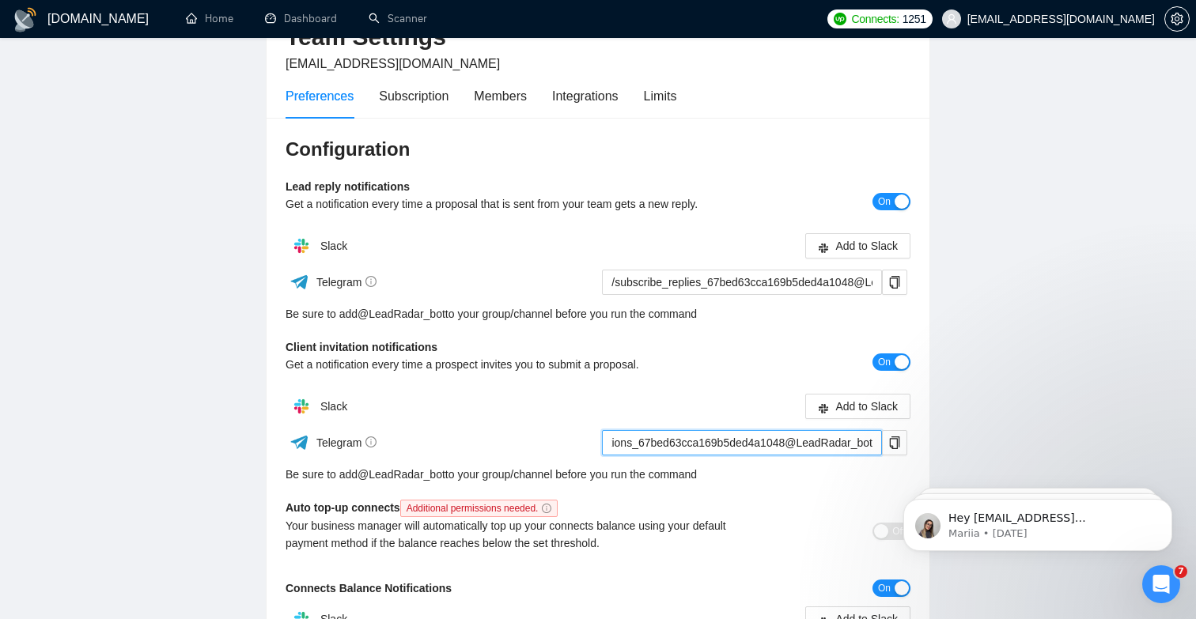
drag, startPoint x: 691, startPoint y: 442, endPoint x: 943, endPoint y: 447, distance: 251.5
click at [943, 447] on main "Team Settings likamurenko@gmail.com Preferences Subscription Members Integratio…" at bounding box center [597, 385] width 1145 height 834
click at [974, 381] on main "Team Settings likamurenko@gmail.com Preferences Subscription Members Integratio…" at bounding box center [597, 385] width 1145 height 834
